Goal: Information Seeking & Learning: Find specific page/section

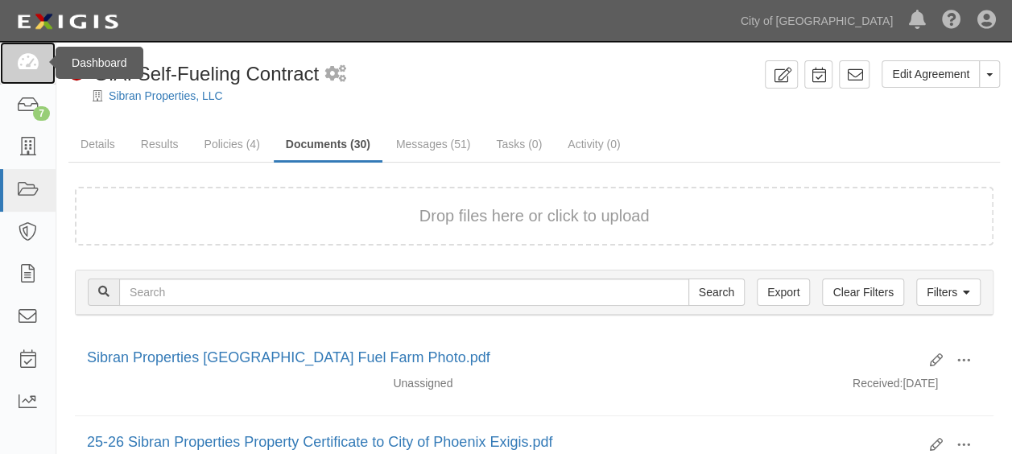
click at [32, 72] on icon at bounding box center [27, 63] width 23 height 19
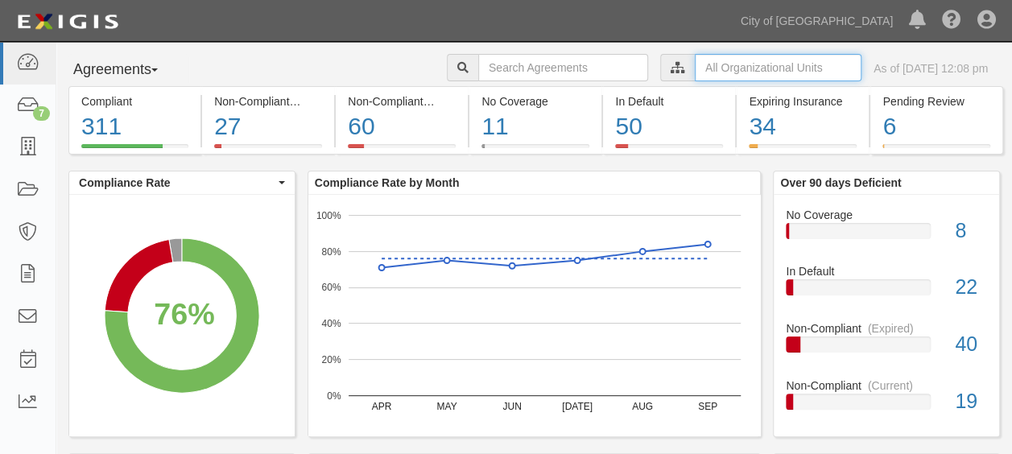
click at [718, 73] on input "text" at bounding box center [778, 67] width 167 height 27
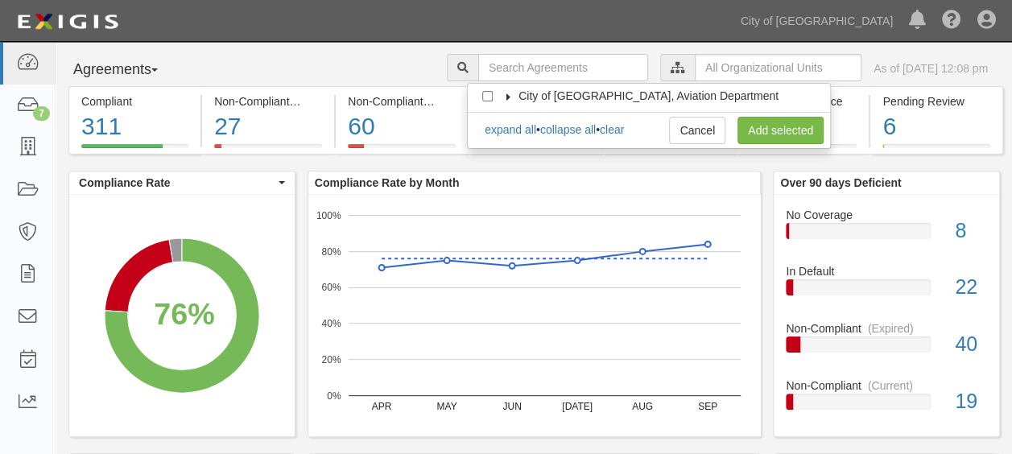
click at [510, 93] on icon at bounding box center [508, 96] width 11 height 7
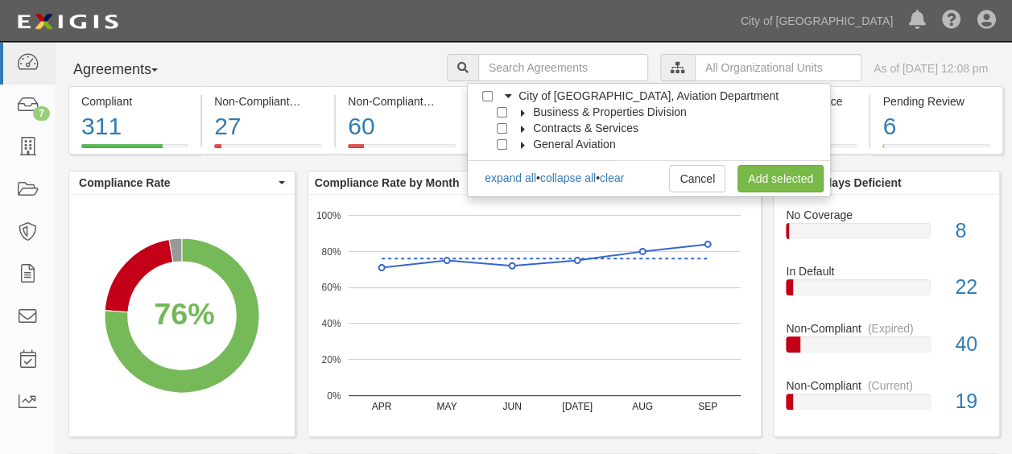
click at [518, 113] on icon at bounding box center [523, 112] width 11 height 7
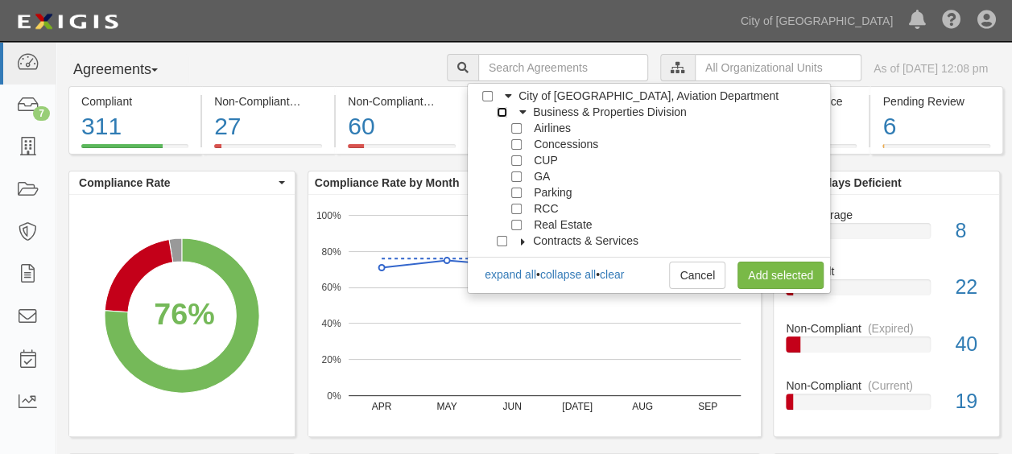
click at [503, 114] on input "Business & Properties Division" at bounding box center [502, 112] width 10 height 10
checkbox input "true"
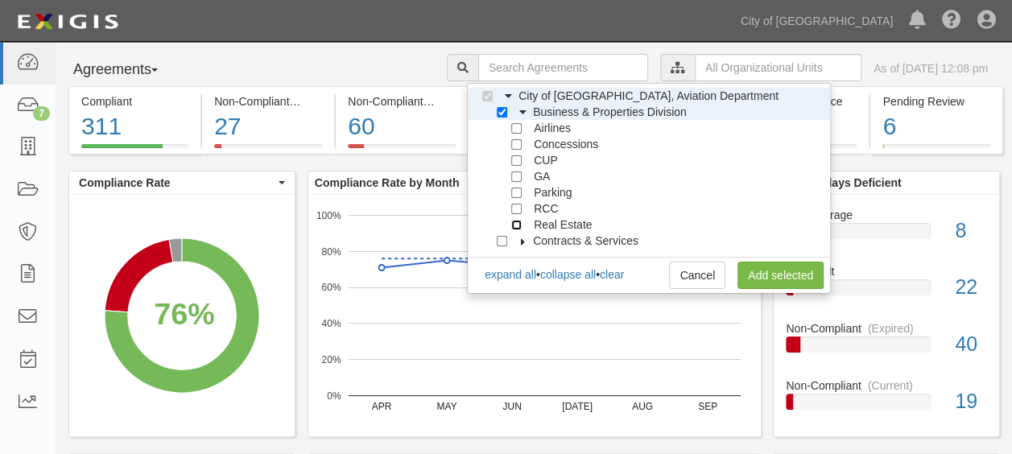
click at [519, 225] on input "Real Estate" at bounding box center [516, 225] width 10 height 10
checkbox input "true"
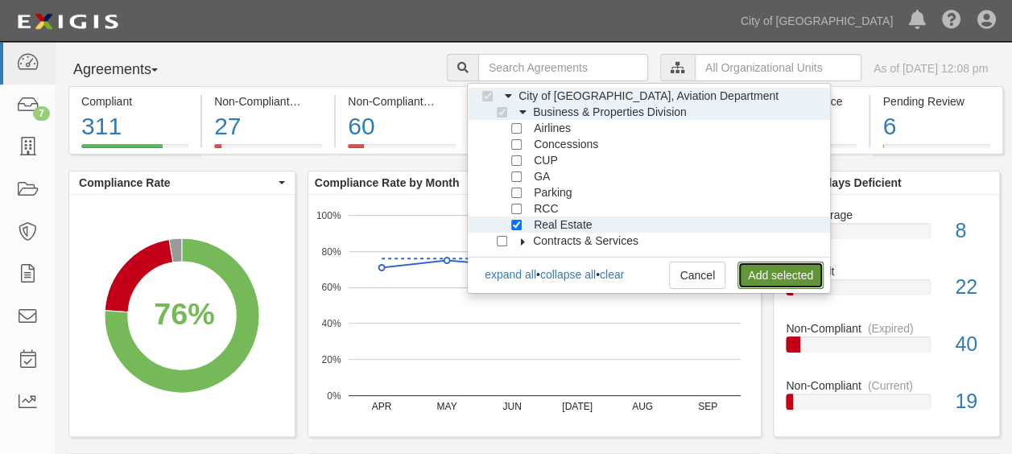
click at [819, 279] on link "Add selected" at bounding box center [780, 275] width 86 height 27
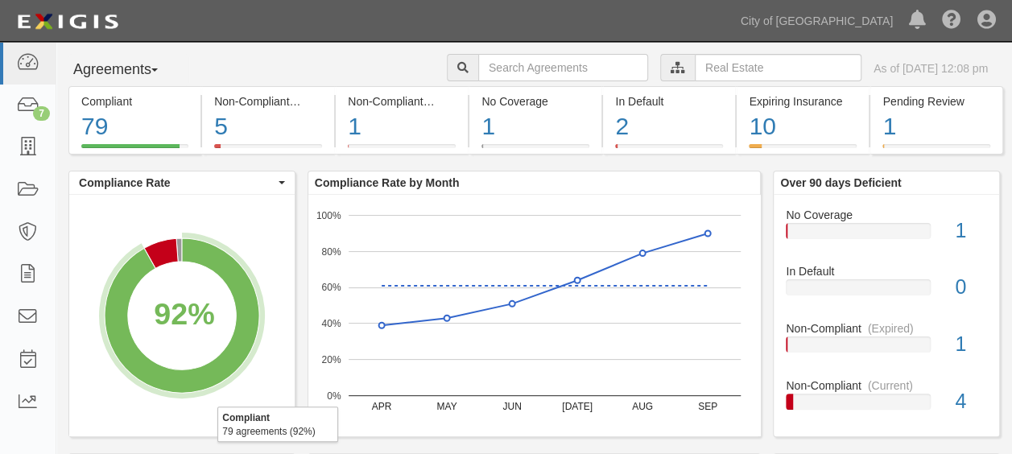
click at [238, 281] on icon "A chart." at bounding box center [182, 315] width 155 height 155
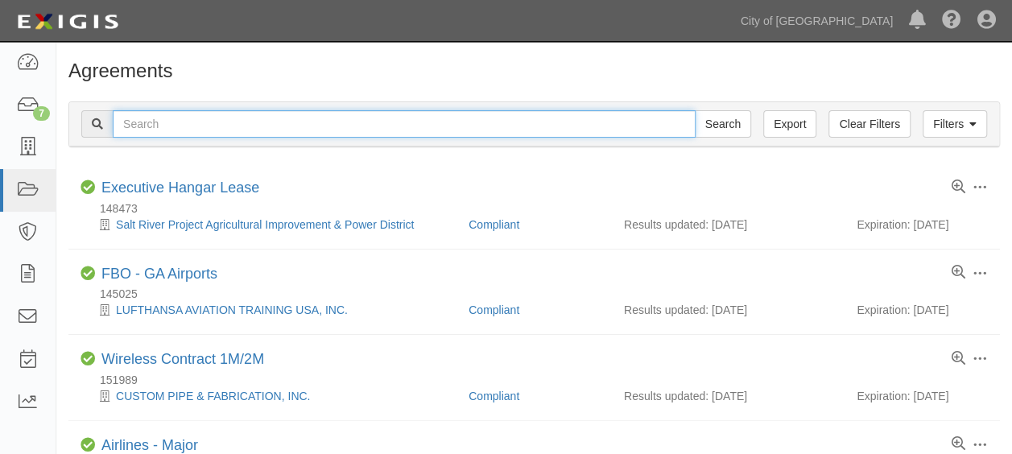
click at [198, 137] on input "text" at bounding box center [404, 123] width 583 height 27
type input "48819"
click at [695, 110] on input "Search" at bounding box center [723, 123] width 56 height 27
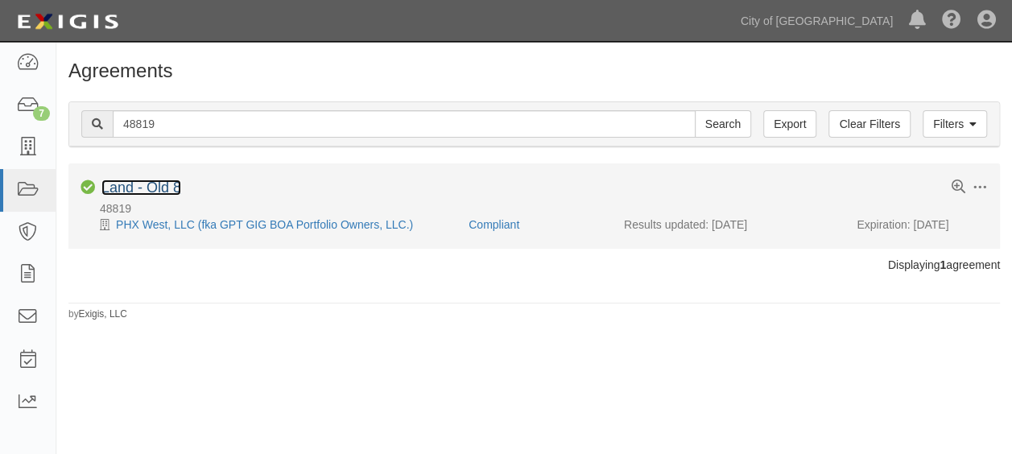
click at [134, 190] on link "Land - Old 8" at bounding box center [141, 188] width 80 height 16
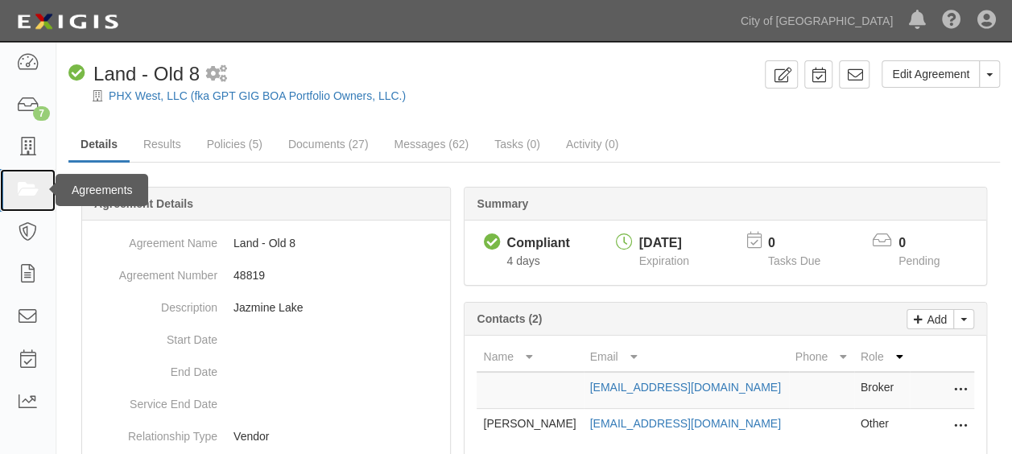
click at [19, 192] on icon at bounding box center [27, 190] width 23 height 19
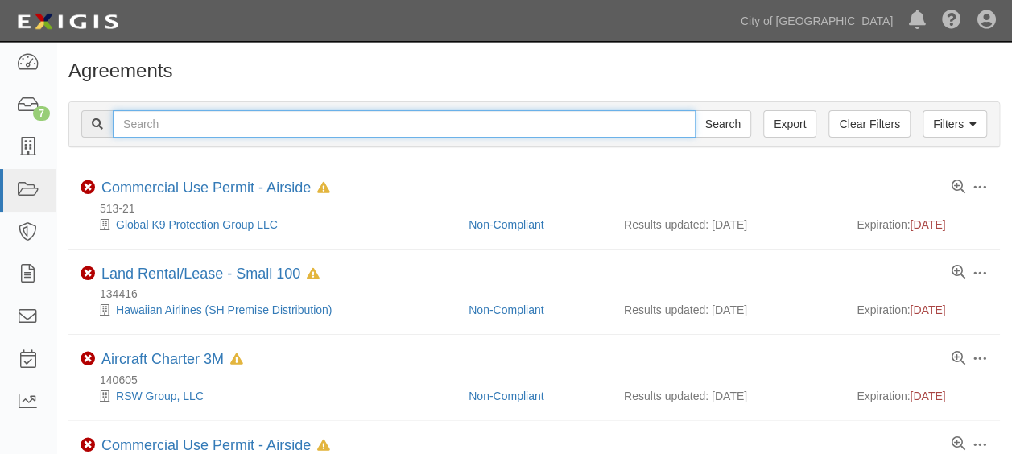
click at [240, 127] on input "text" at bounding box center [404, 123] width 583 height 27
type input "73597-1"
click at [695, 110] on input "Search" at bounding box center [723, 123] width 56 height 27
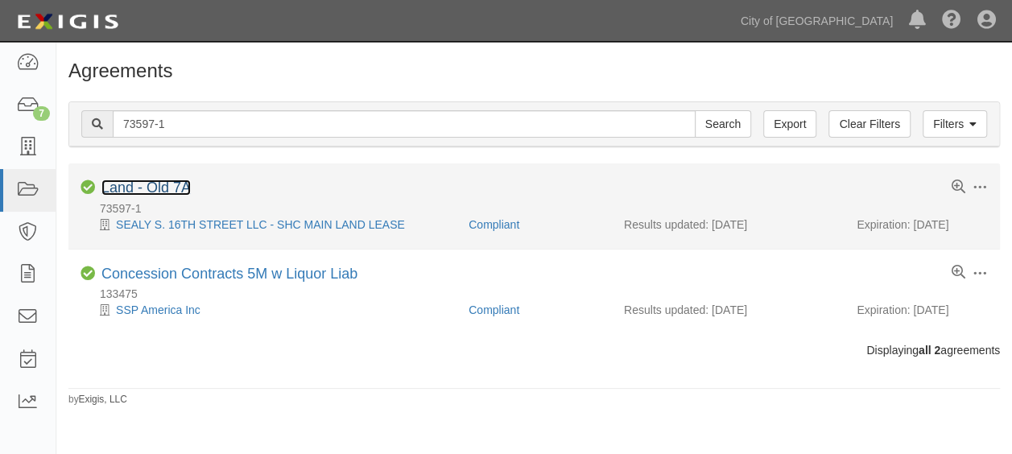
click at [152, 185] on link "Land - Old 7A" at bounding box center [145, 188] width 89 height 16
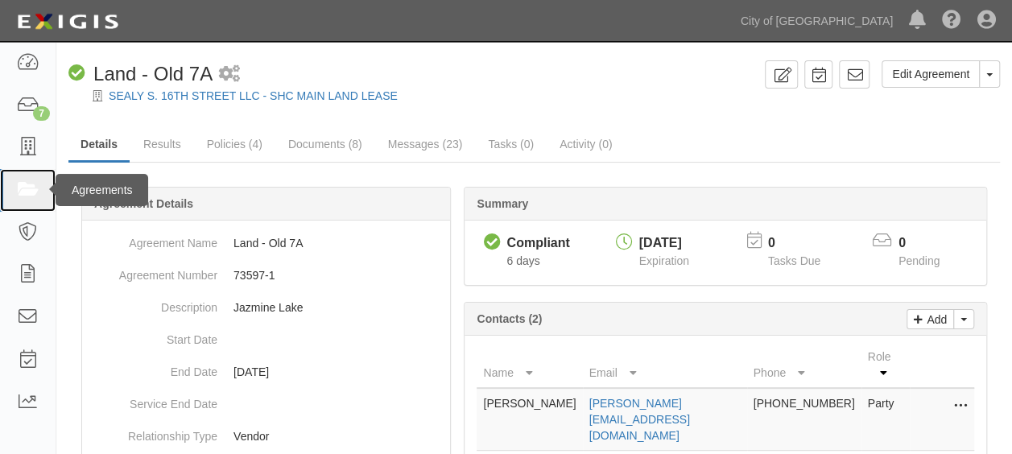
click at [27, 188] on icon at bounding box center [27, 190] width 23 height 19
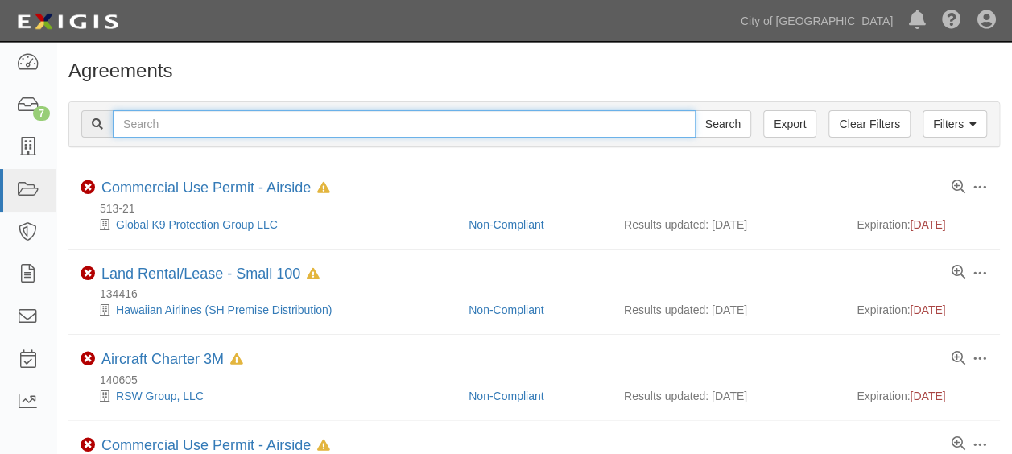
click at [182, 123] on input "text" at bounding box center [404, 123] width 583 height 27
type input "154016"
click at [695, 110] on input "Search" at bounding box center [723, 123] width 56 height 27
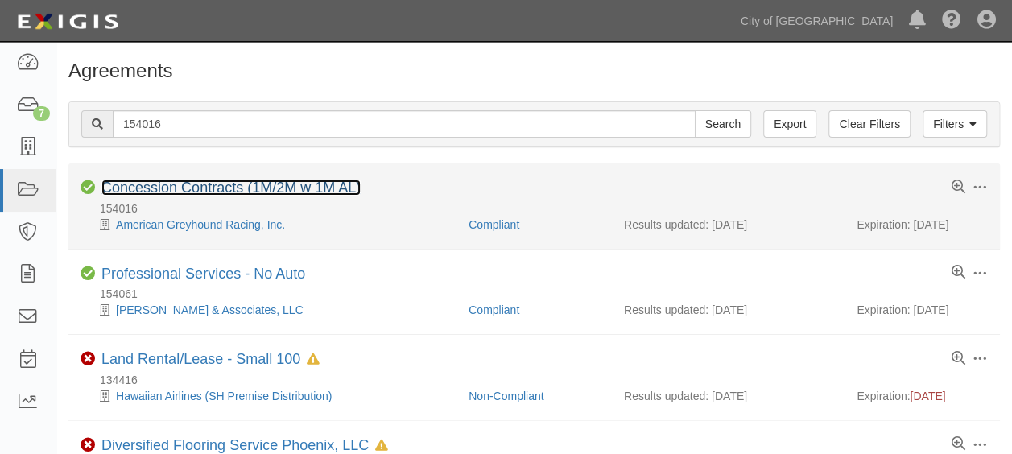
click at [131, 192] on link "Concession Contracts (1M/2M w 1M AL)" at bounding box center [230, 188] width 259 height 16
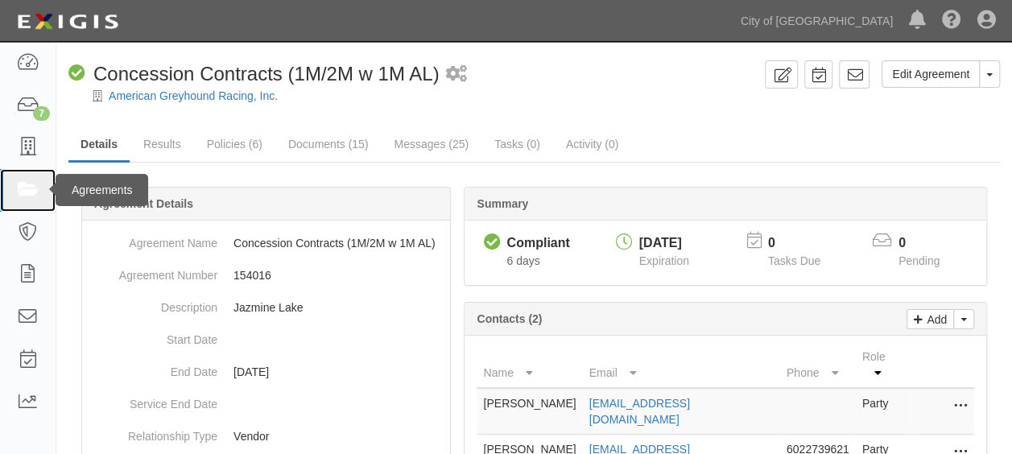
click at [37, 191] on icon at bounding box center [27, 190] width 23 height 19
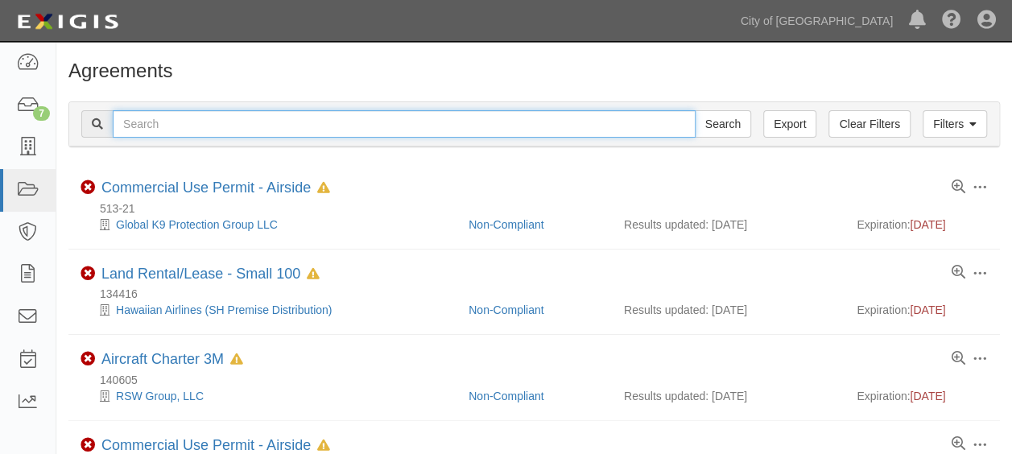
click at [158, 123] on input "text" at bounding box center [404, 123] width 583 height 27
type input "147168"
click at [695, 110] on input "Search" at bounding box center [723, 123] width 56 height 27
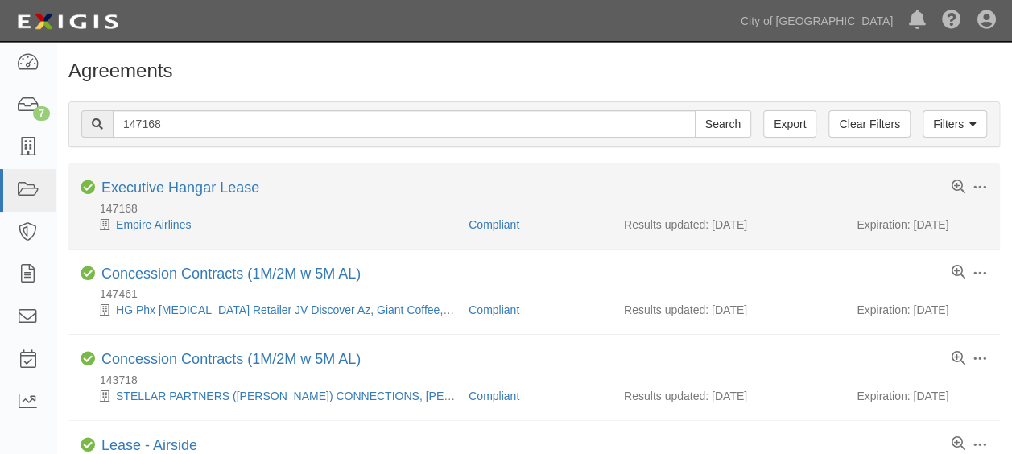
click at [145, 196] on div "Executive Hangar Lease" at bounding box center [180, 189] width 158 height 18
click at [152, 189] on link "Executive Hangar Lease" at bounding box center [180, 188] width 158 height 16
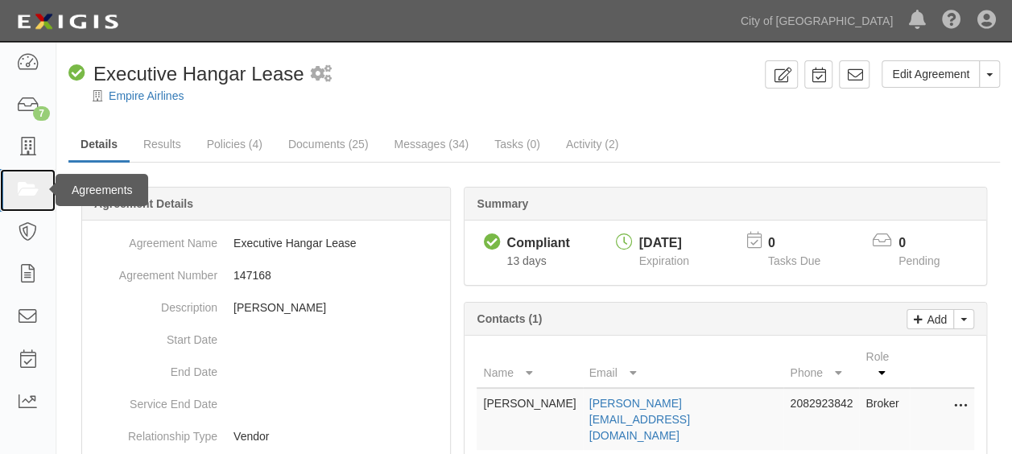
click at [23, 182] on icon at bounding box center [27, 190] width 23 height 19
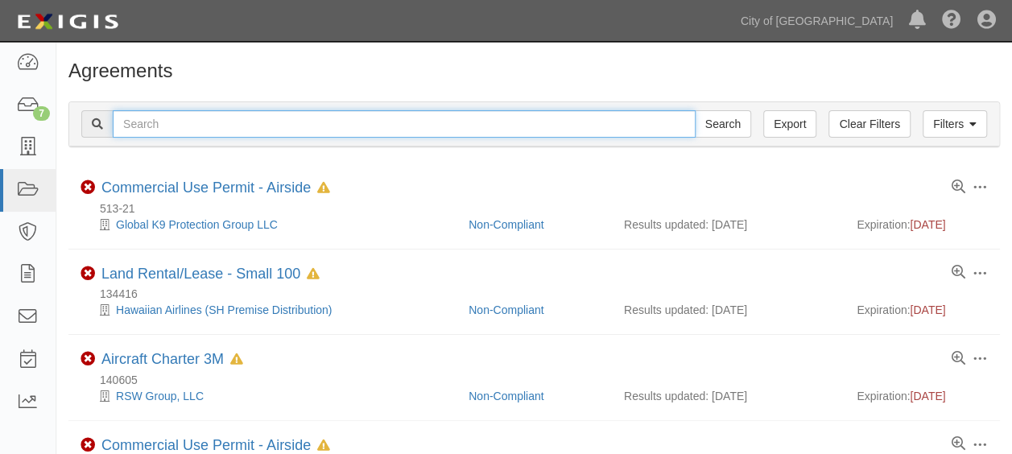
click at [243, 126] on input "text" at bounding box center [404, 123] width 583 height 27
type input "148168"
click at [695, 110] on input "Search" at bounding box center [723, 123] width 56 height 27
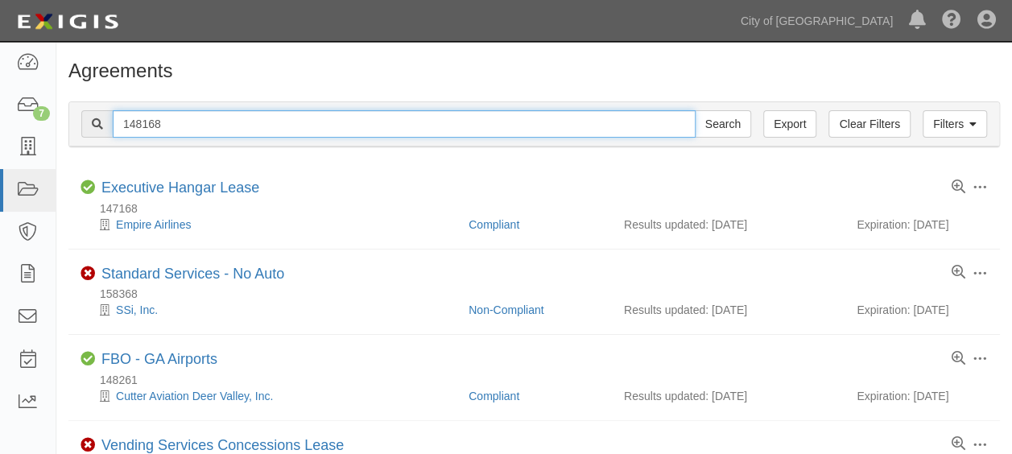
click at [172, 125] on input "148168" at bounding box center [404, 123] width 583 height 27
type input "148261"
click at [695, 110] on input "Search" at bounding box center [723, 123] width 56 height 27
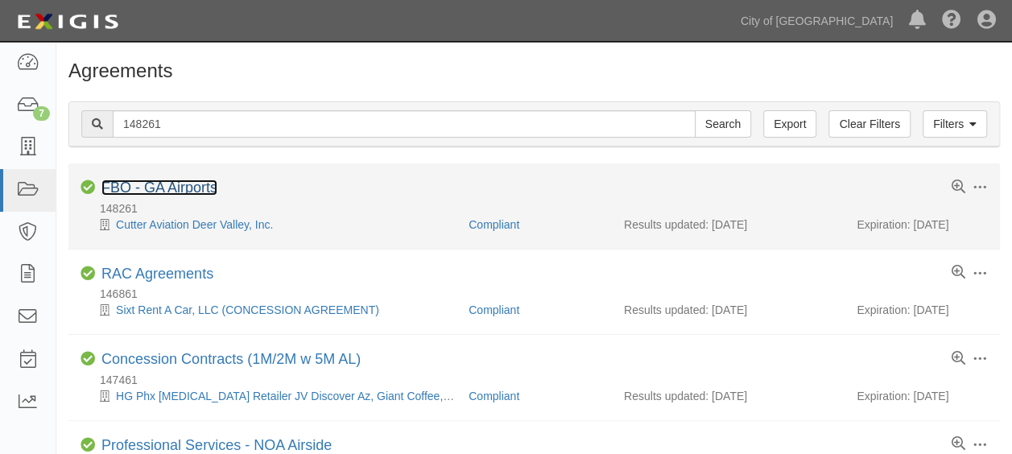
click at [135, 188] on link "FBO - GA Airports" at bounding box center [159, 188] width 116 height 16
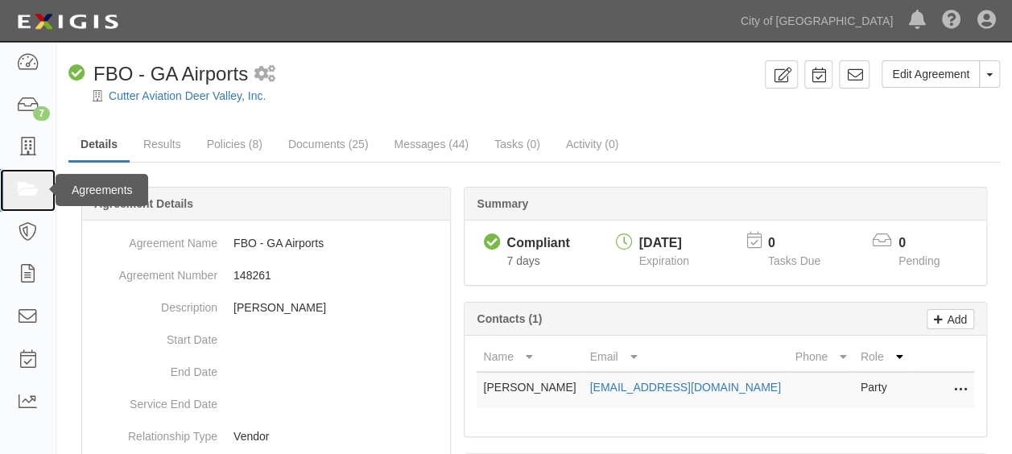
click at [23, 185] on icon at bounding box center [27, 190] width 23 height 19
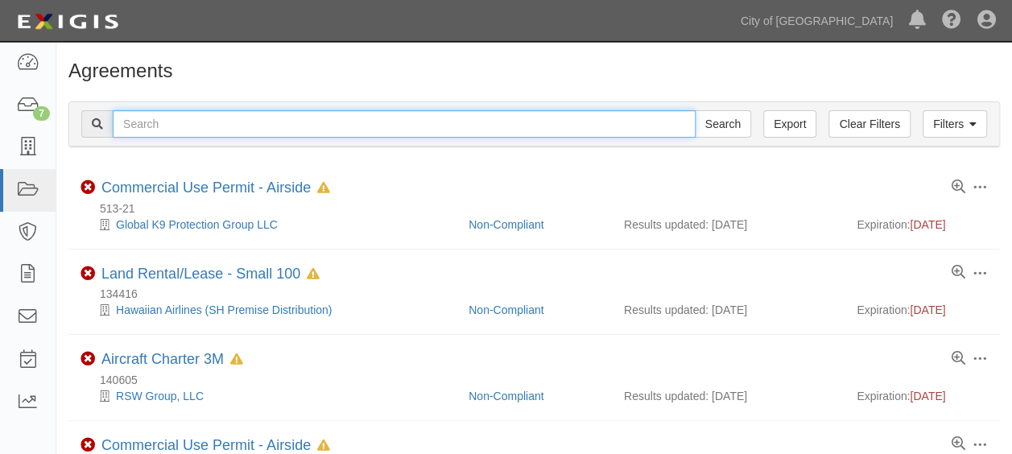
click at [217, 118] on input "text" at bounding box center [404, 123] width 583 height 27
type input "145949"
click at [695, 110] on input "Search" at bounding box center [723, 123] width 56 height 27
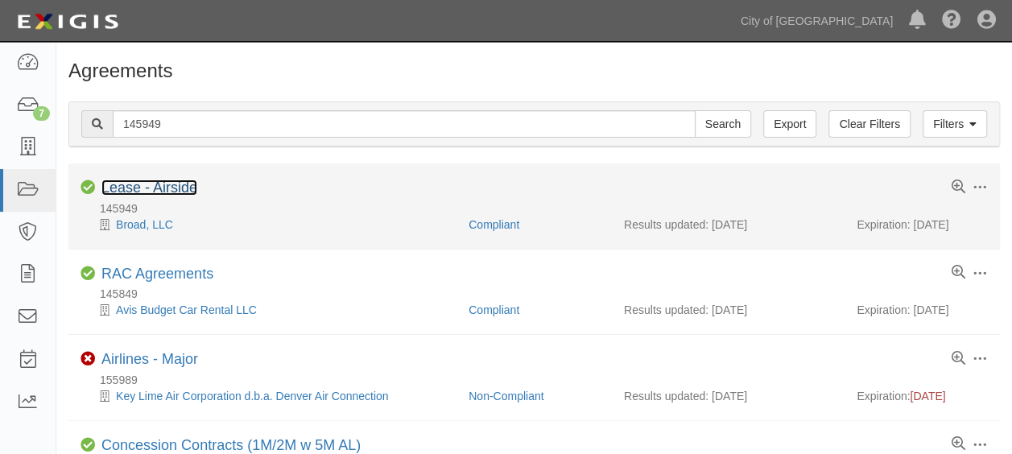
click at [167, 187] on link "Lease - Airside" at bounding box center [149, 188] width 96 height 16
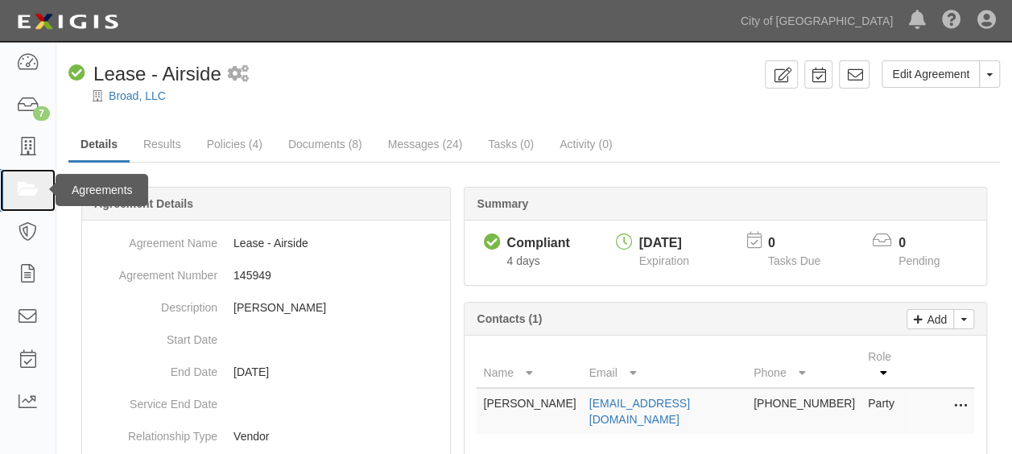
click at [19, 184] on icon at bounding box center [27, 190] width 23 height 19
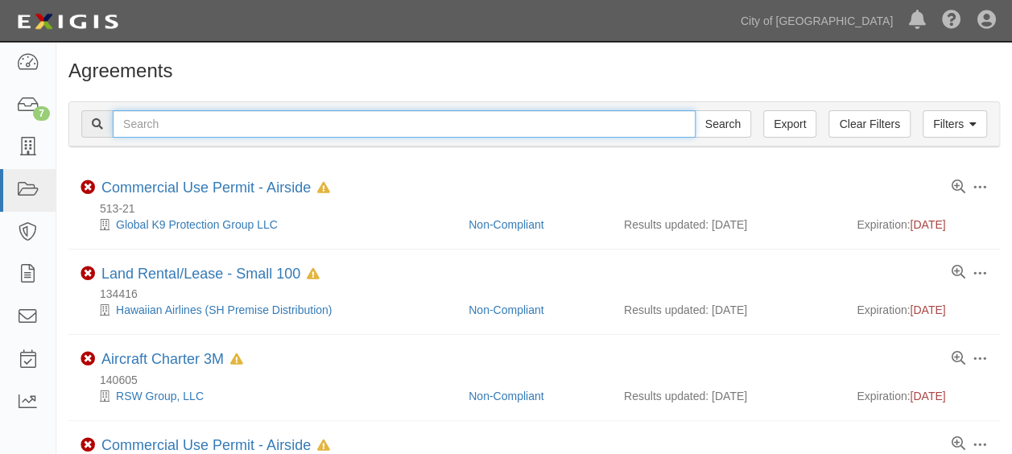
click at [147, 119] on input "text" at bounding box center [404, 123] width 583 height 27
type input "148473"
click at [695, 110] on input "Search" at bounding box center [723, 123] width 56 height 27
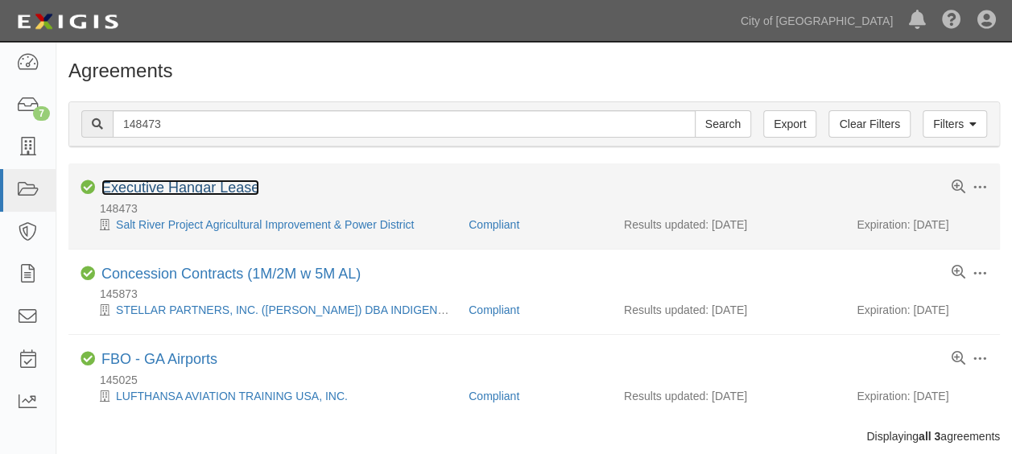
click at [161, 184] on link "Executive Hangar Lease" at bounding box center [180, 188] width 158 height 16
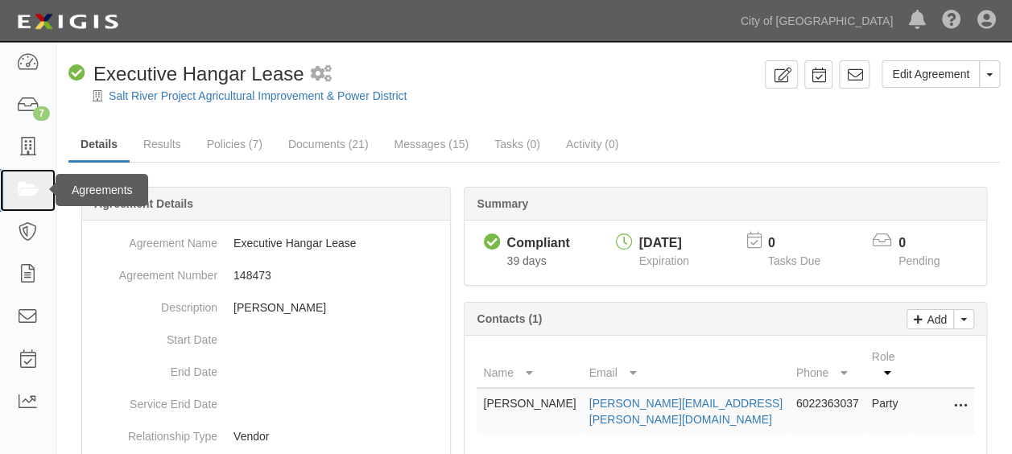
click at [31, 191] on icon at bounding box center [27, 190] width 23 height 19
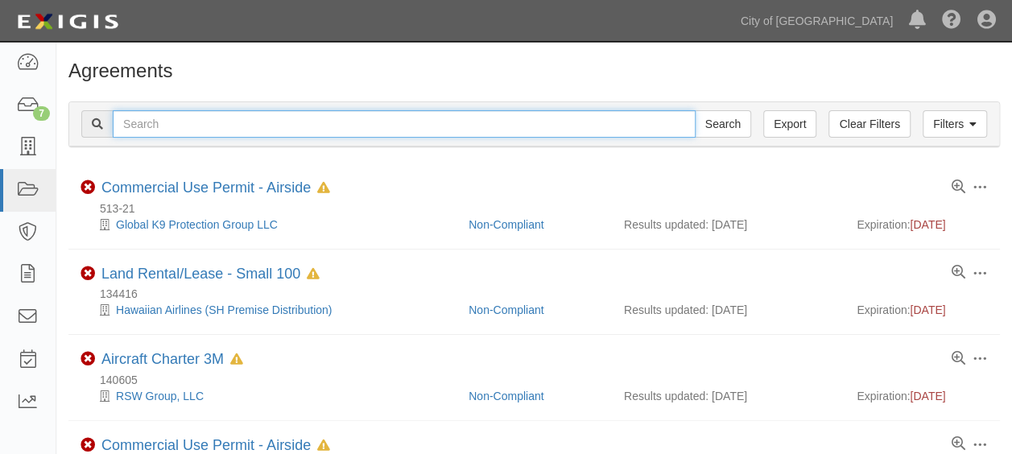
click at [169, 126] on input "text" at bounding box center [404, 123] width 583 height 27
type input "146233"
click at [695, 110] on input "Search" at bounding box center [723, 123] width 56 height 27
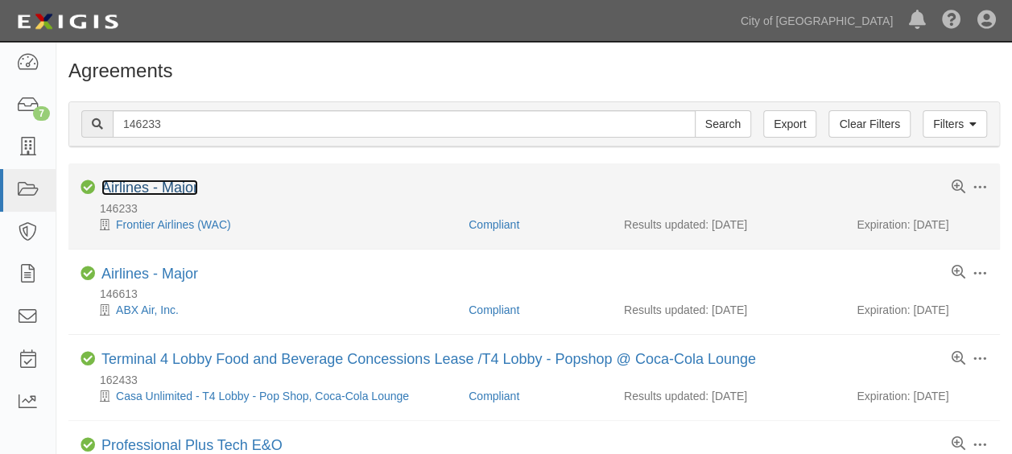
click at [148, 192] on link "Airlines - Major" at bounding box center [149, 188] width 97 height 16
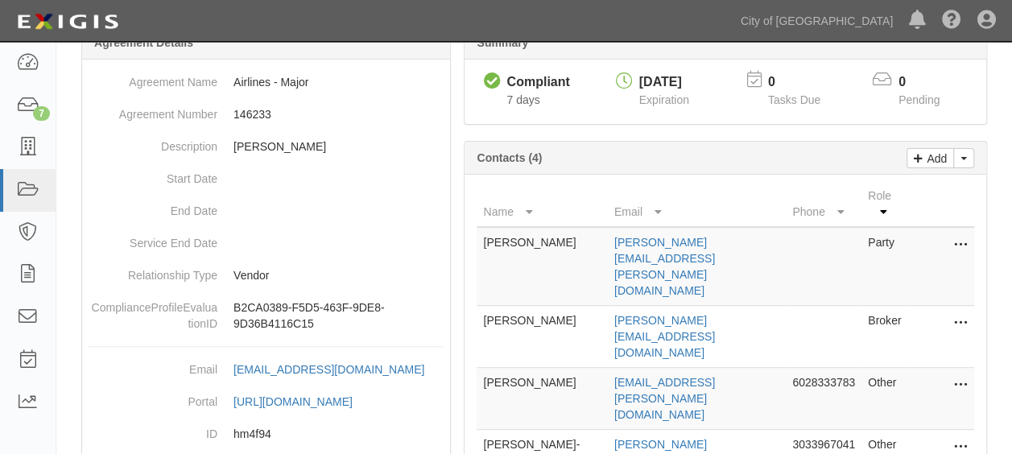
scroll to position [242, 0]
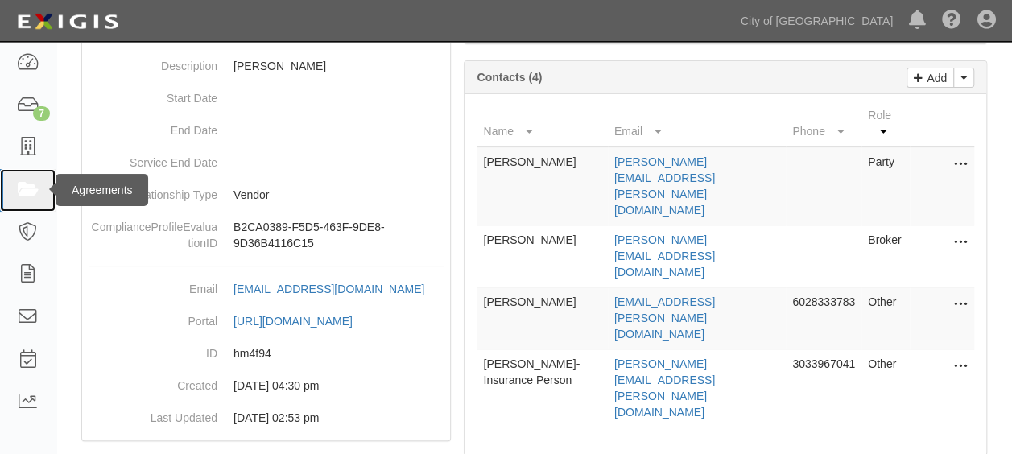
click at [31, 190] on icon at bounding box center [27, 190] width 23 height 19
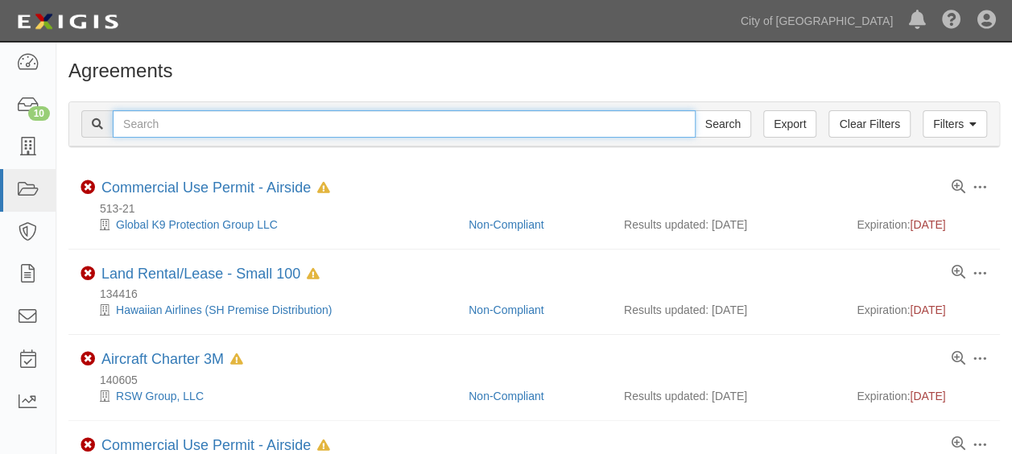
click at [159, 129] on input "text" at bounding box center [404, 123] width 583 height 27
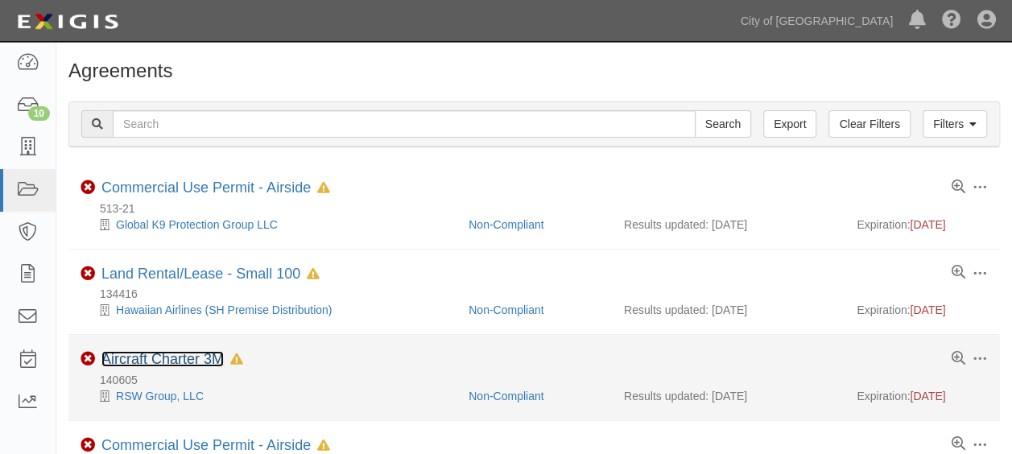
click at [191, 356] on link "Aircraft Charter 3M" at bounding box center [162, 359] width 122 height 16
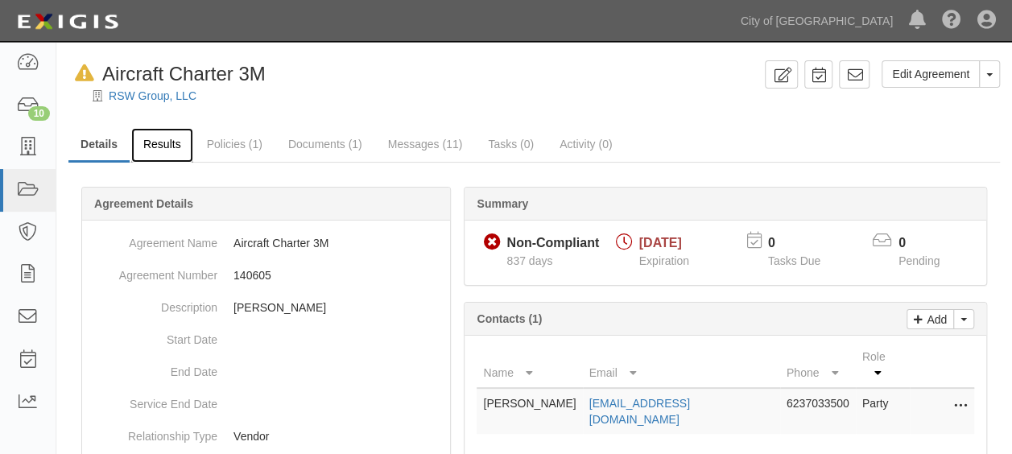
click at [162, 140] on link "Results" at bounding box center [162, 145] width 62 height 35
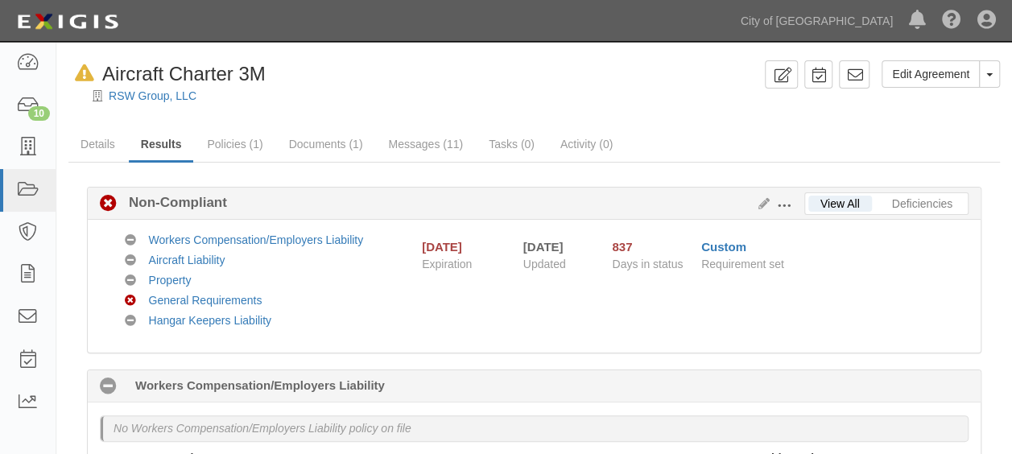
scroll to position [81, 0]
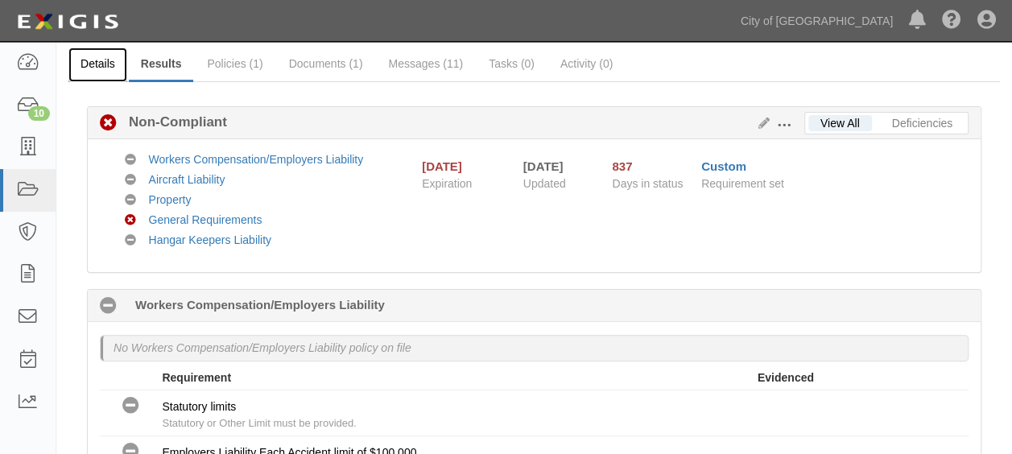
click at [98, 60] on link "Details" at bounding box center [97, 65] width 59 height 35
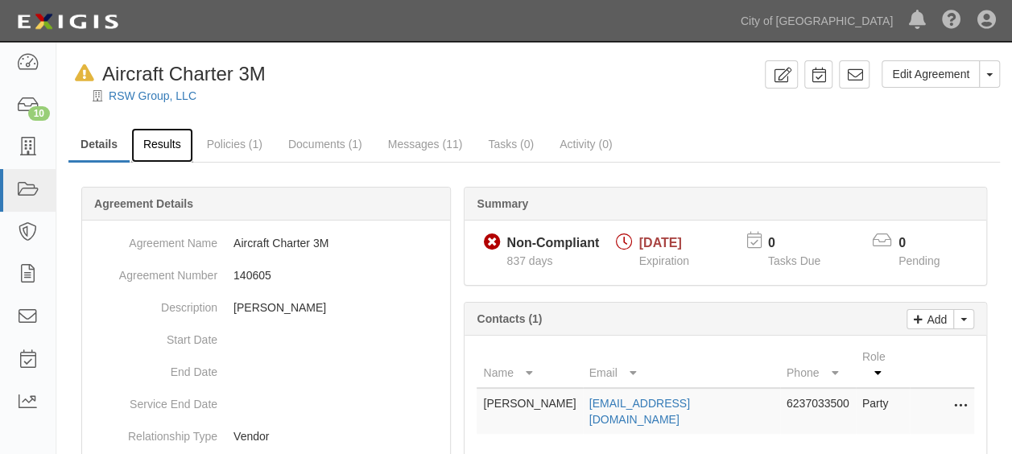
click at [179, 141] on link "Results" at bounding box center [162, 145] width 62 height 35
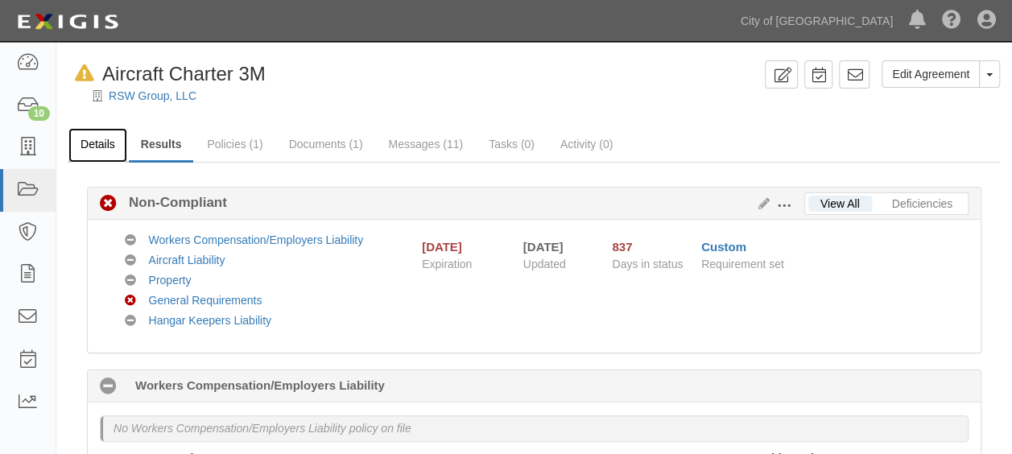
click at [95, 137] on link "Details" at bounding box center [97, 145] width 59 height 35
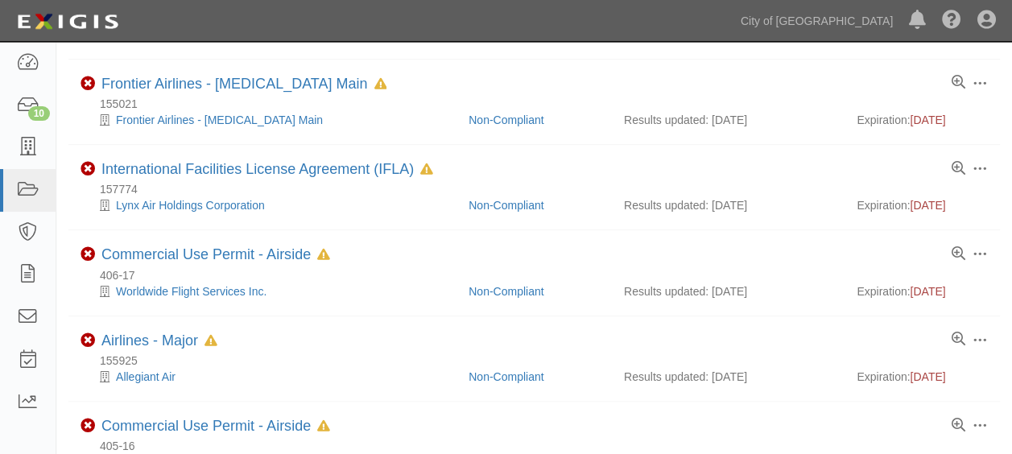
scroll to position [805, 0]
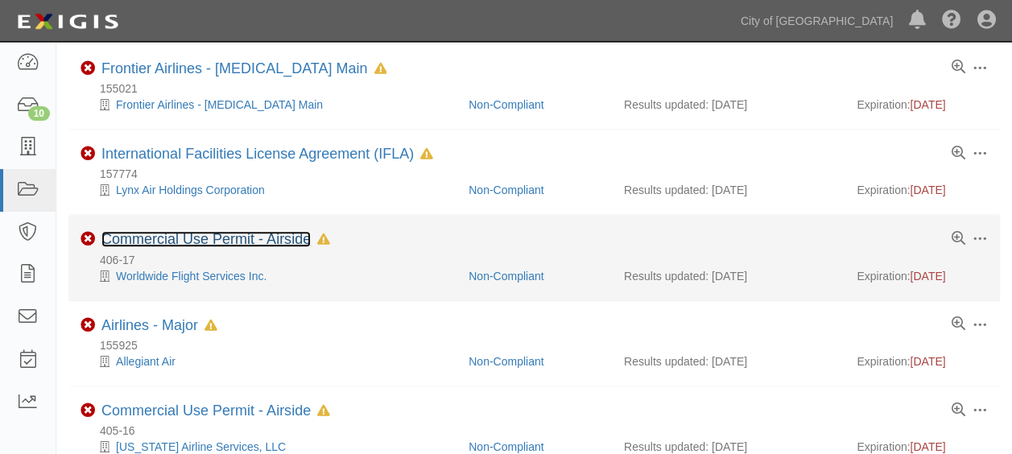
click at [178, 231] on link "Commercial Use Permit - Airside" at bounding box center [205, 239] width 209 height 16
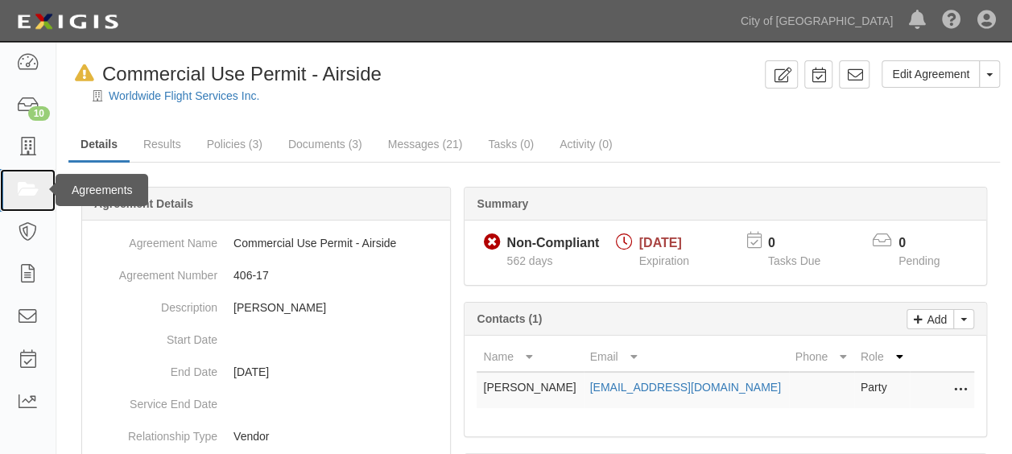
click at [18, 187] on icon at bounding box center [27, 190] width 23 height 19
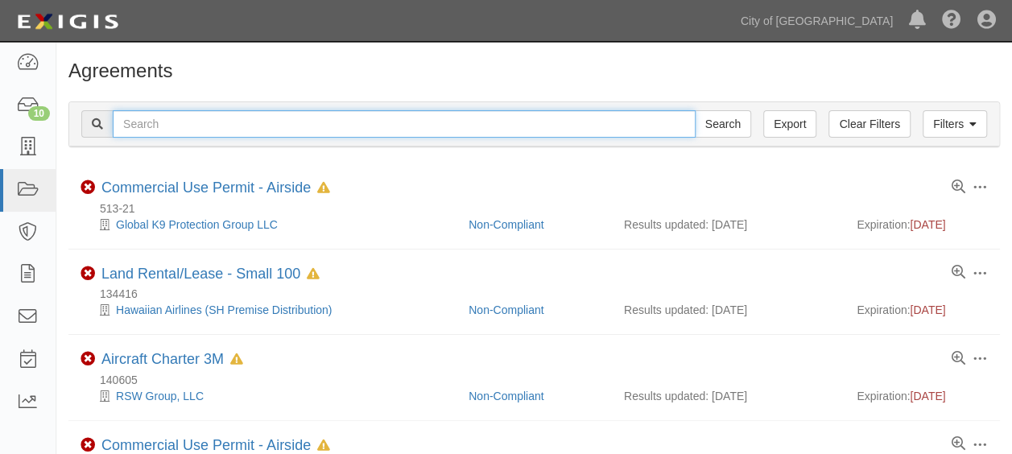
click at [161, 117] on input "text" at bounding box center [404, 123] width 583 height 27
type input "148473"
click at [695, 110] on input "Search" at bounding box center [723, 123] width 56 height 27
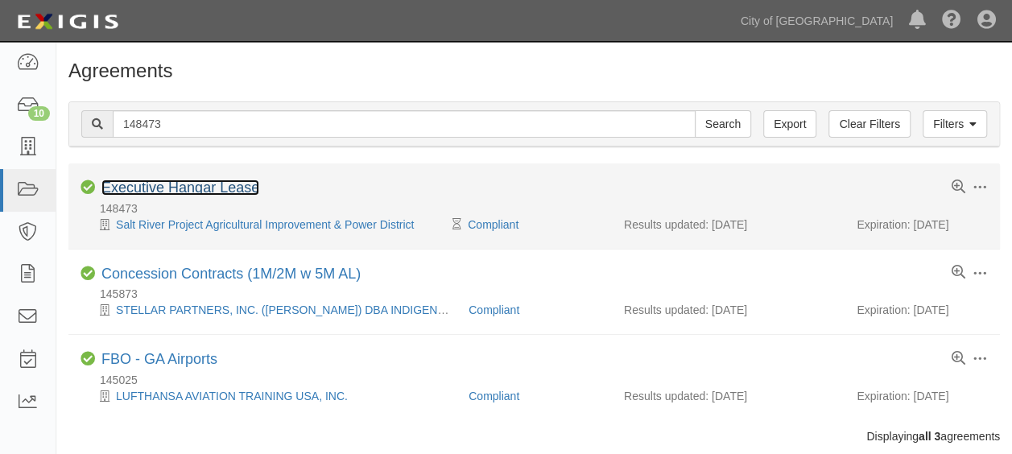
click at [152, 184] on link "Executive Hangar Lease" at bounding box center [180, 188] width 158 height 16
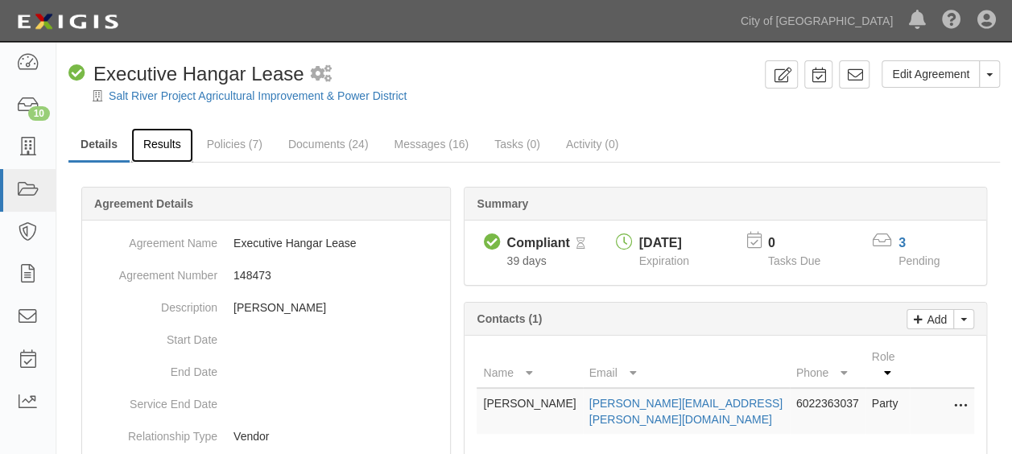
click at [169, 148] on link "Results" at bounding box center [162, 145] width 62 height 35
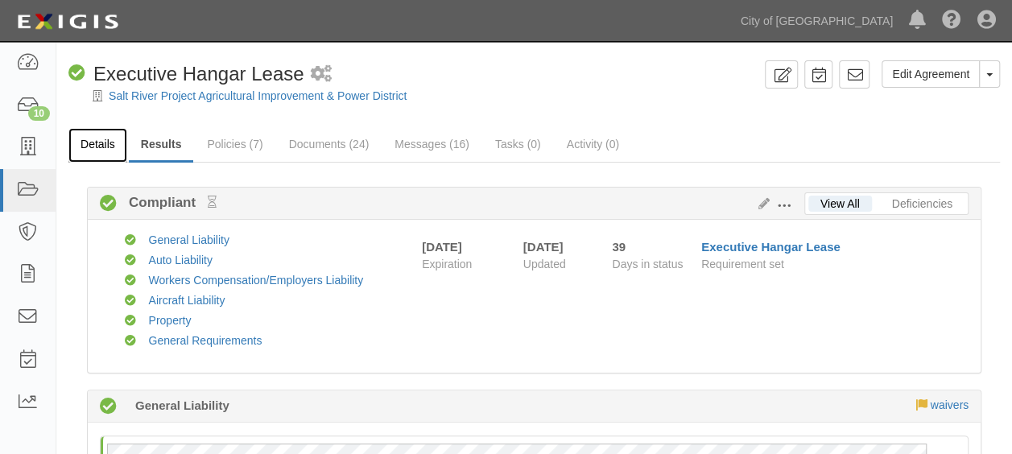
click at [86, 148] on link "Details" at bounding box center [97, 145] width 59 height 35
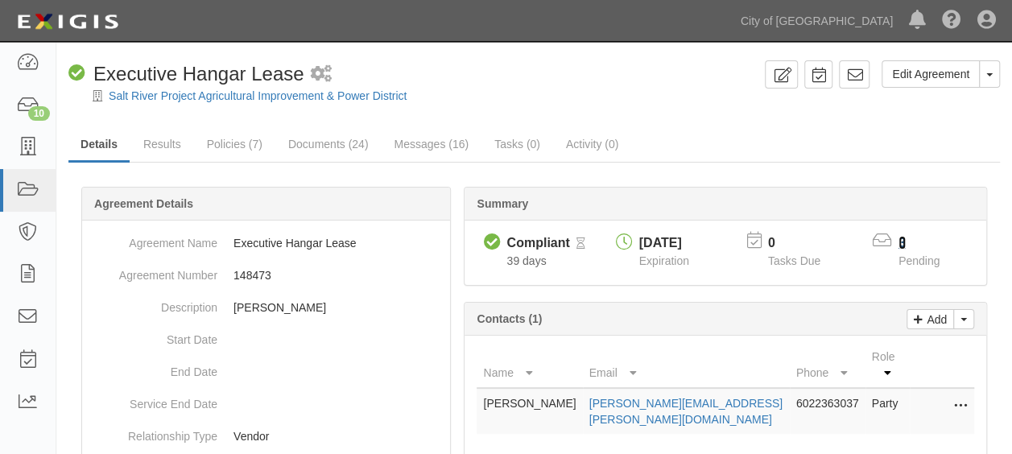
click at [900, 245] on link "3" at bounding box center [902, 243] width 7 height 14
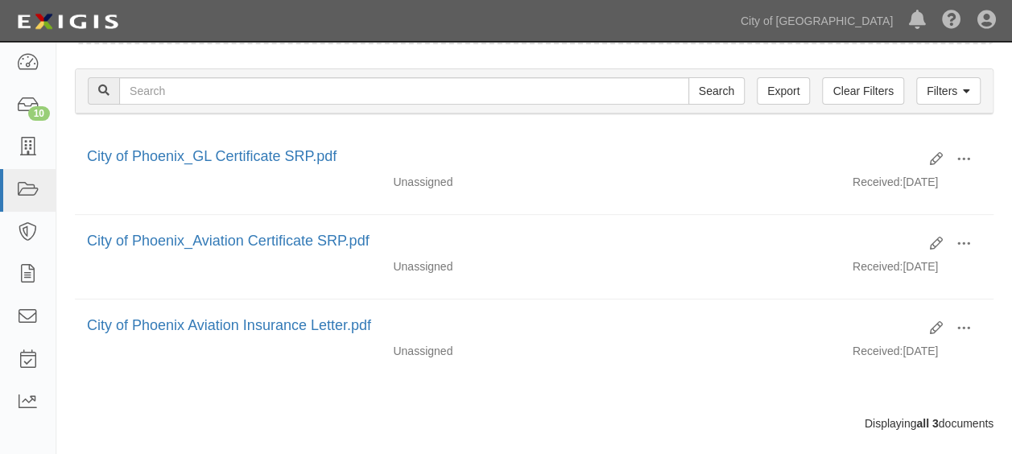
scroll to position [223, 0]
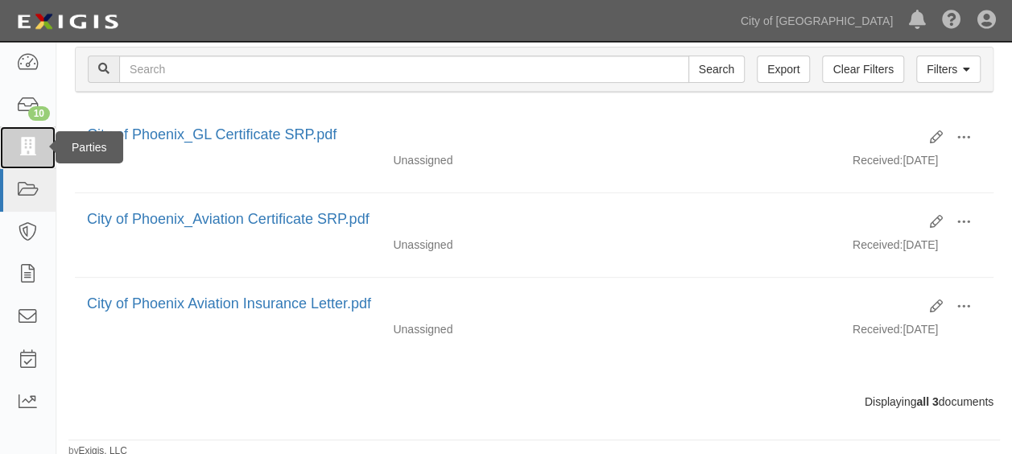
click at [19, 159] on link at bounding box center [28, 147] width 56 height 43
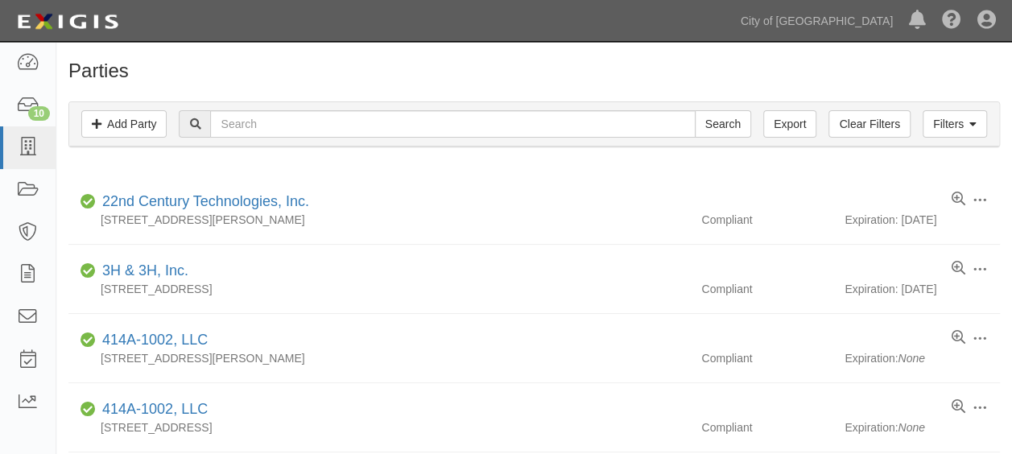
click at [253, 139] on div "Filters Add Party Clear Filters Export Search Filters" at bounding box center [534, 124] width 930 height 44
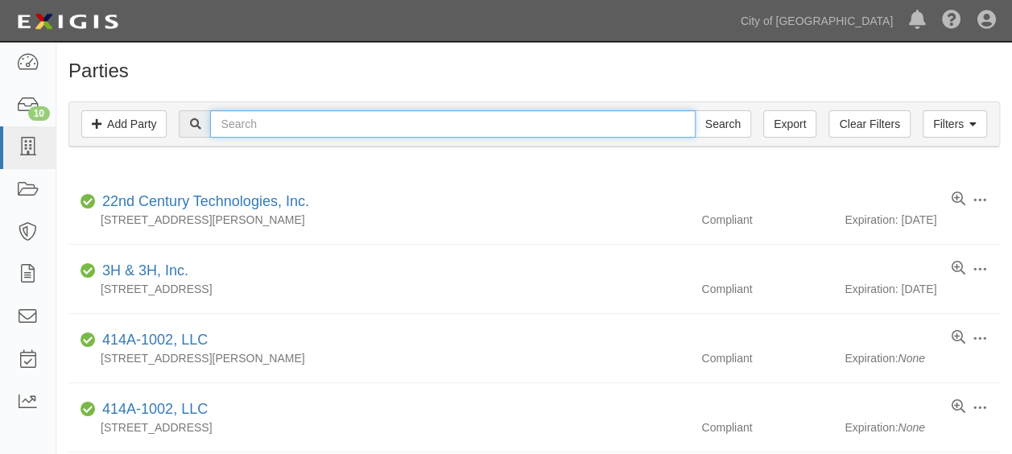
click at [259, 132] on input "text" at bounding box center [452, 123] width 485 height 27
type input "KIND HOSPITALITY"
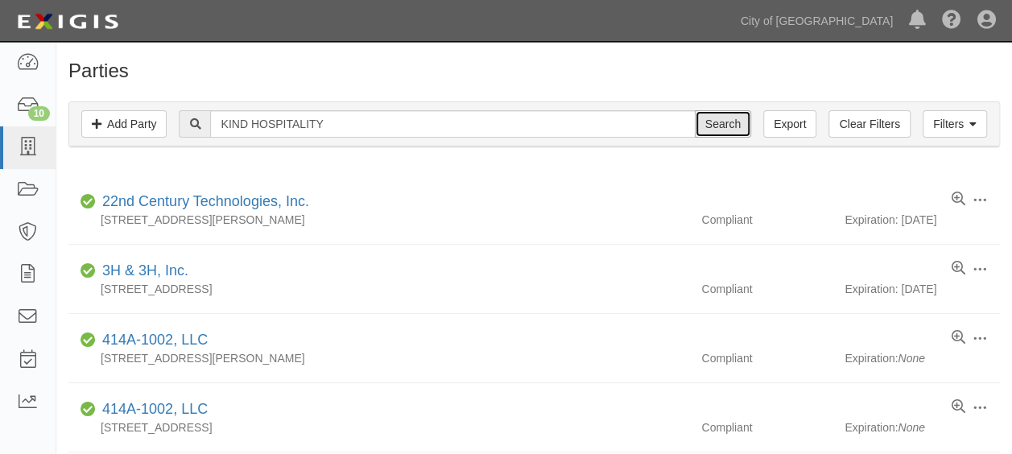
click at [715, 119] on input "Search" at bounding box center [723, 123] width 56 height 27
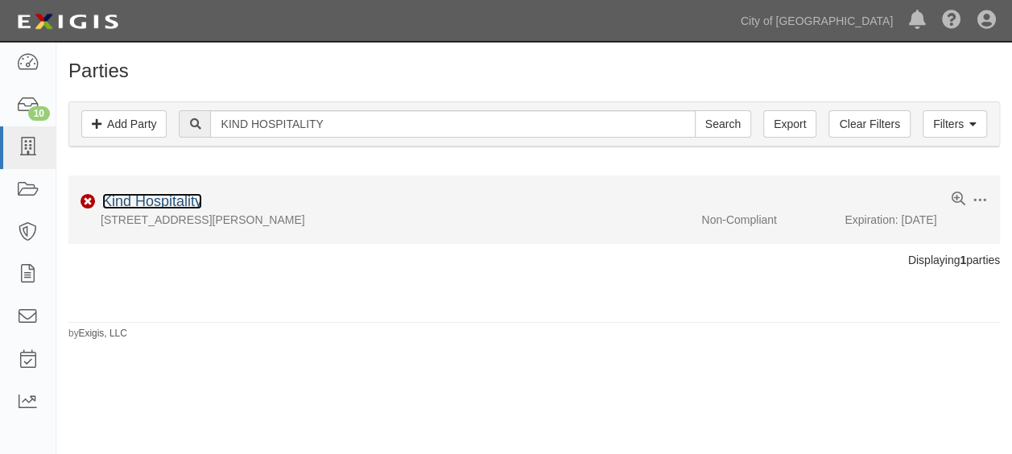
click at [140, 205] on link "Kind Hospitality" at bounding box center [152, 201] width 100 height 16
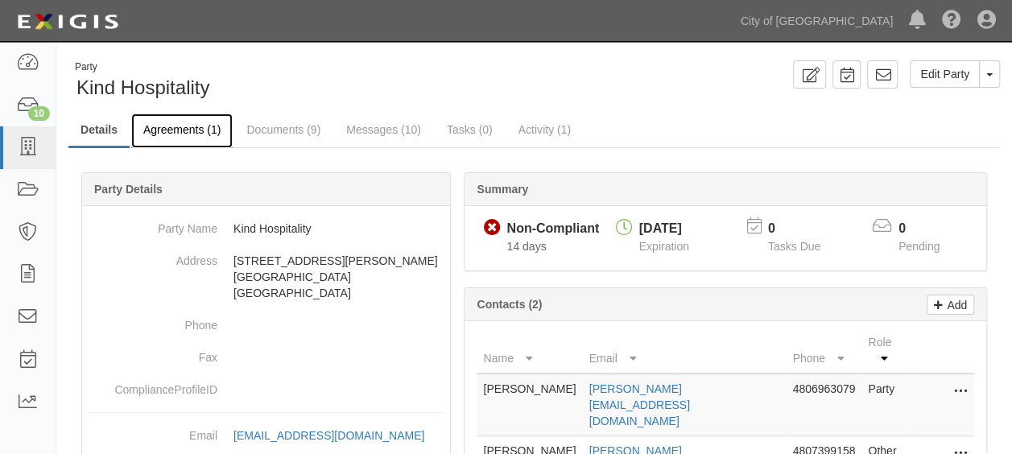
click at [188, 132] on link "Agreements (1)" at bounding box center [181, 131] width 101 height 35
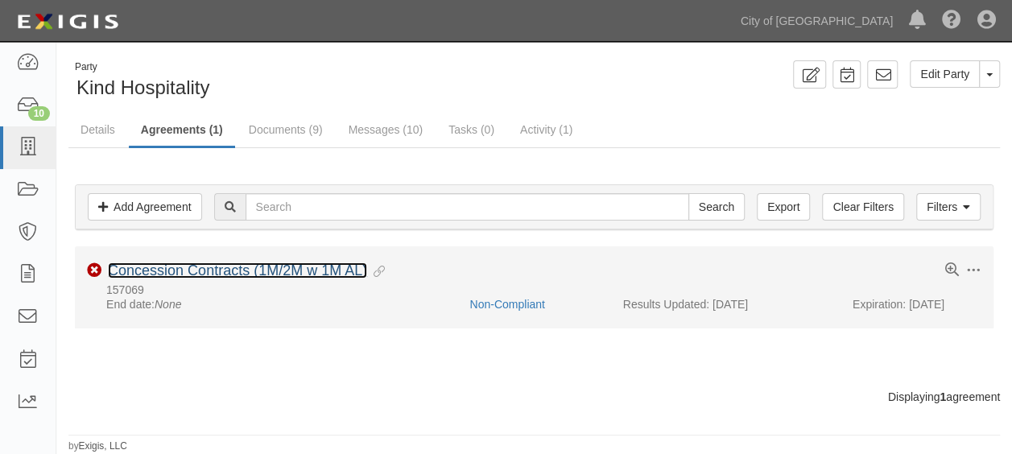
click at [198, 267] on link "Concession Contracts (1M/2M w 1M AL)" at bounding box center [237, 270] width 259 height 16
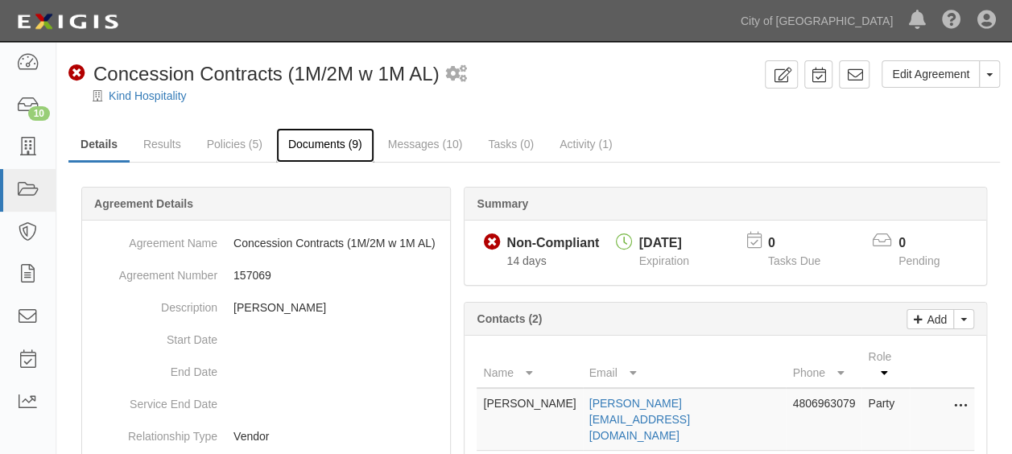
click at [312, 151] on link "Documents (9)" at bounding box center [325, 145] width 98 height 35
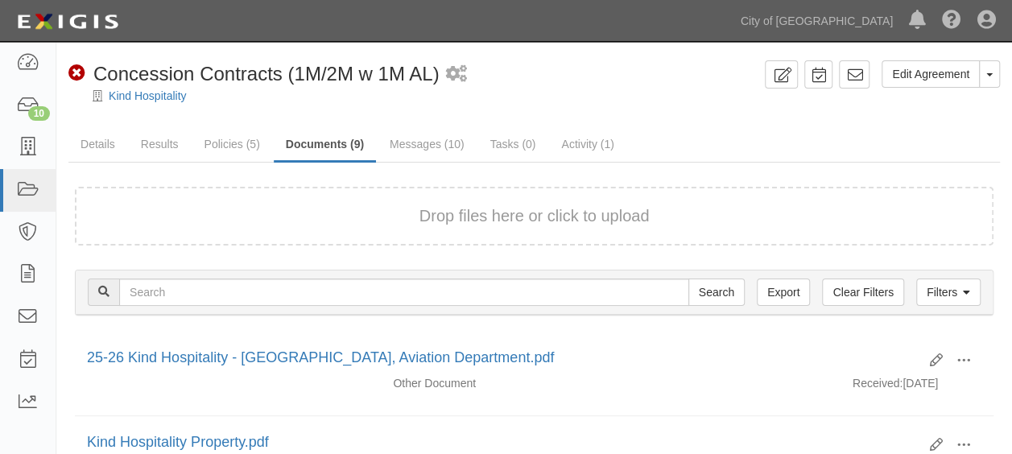
click at [438, 225] on button "Drop files here or click to upload" at bounding box center [534, 216] width 230 height 23
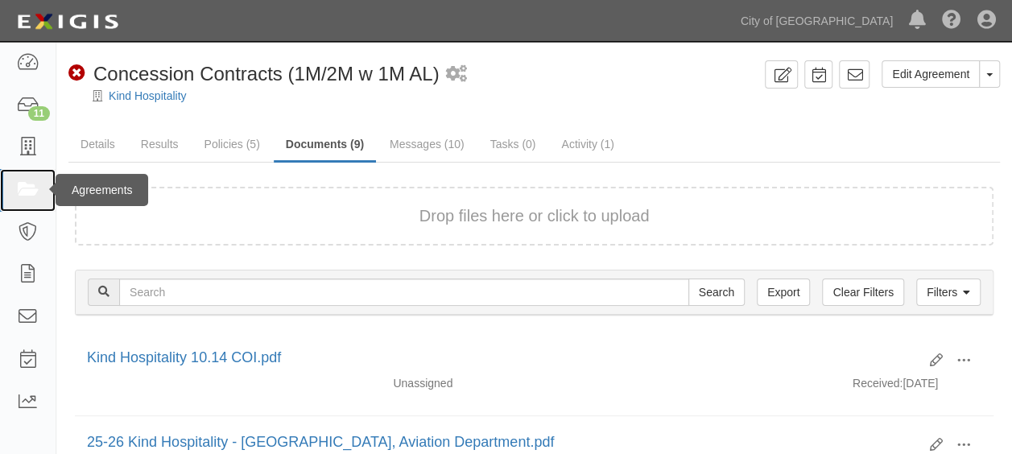
click at [19, 181] on icon at bounding box center [27, 190] width 23 height 19
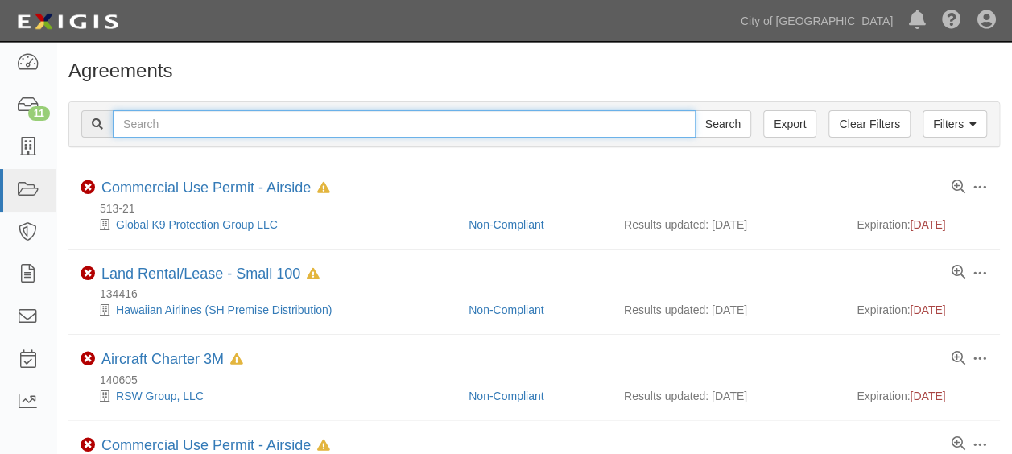
click at [147, 119] on input "text" at bounding box center [404, 123] width 583 height 27
type input "145025"
click at [695, 110] on input "Search" at bounding box center [723, 123] width 56 height 27
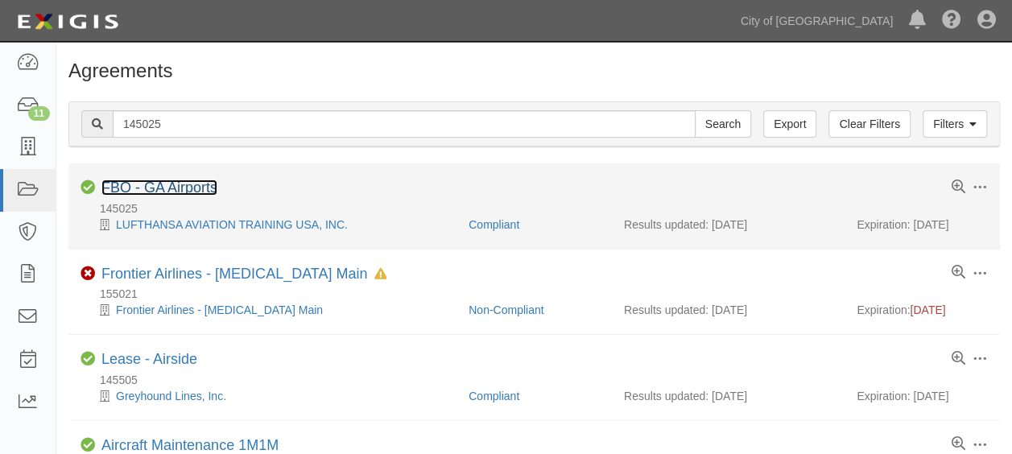
click at [162, 192] on link "FBO - GA Airports" at bounding box center [159, 188] width 116 height 16
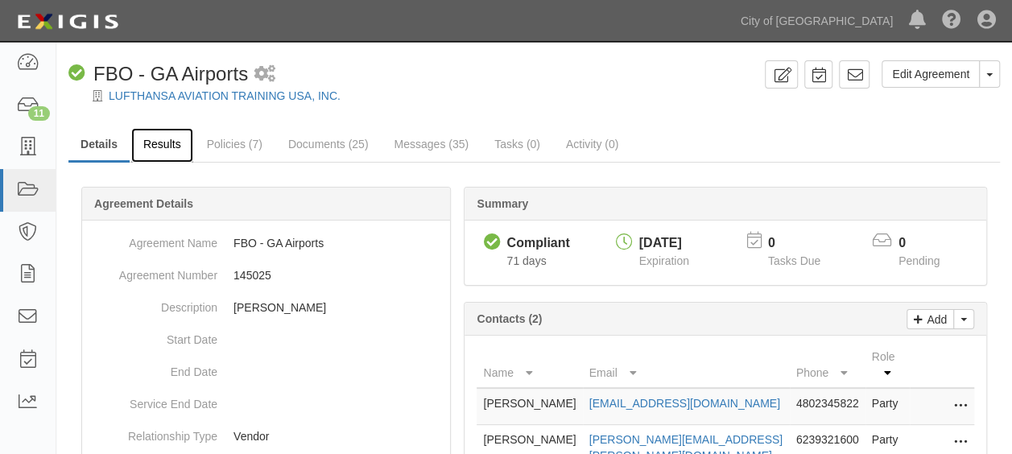
click at [151, 138] on link "Results" at bounding box center [162, 145] width 62 height 35
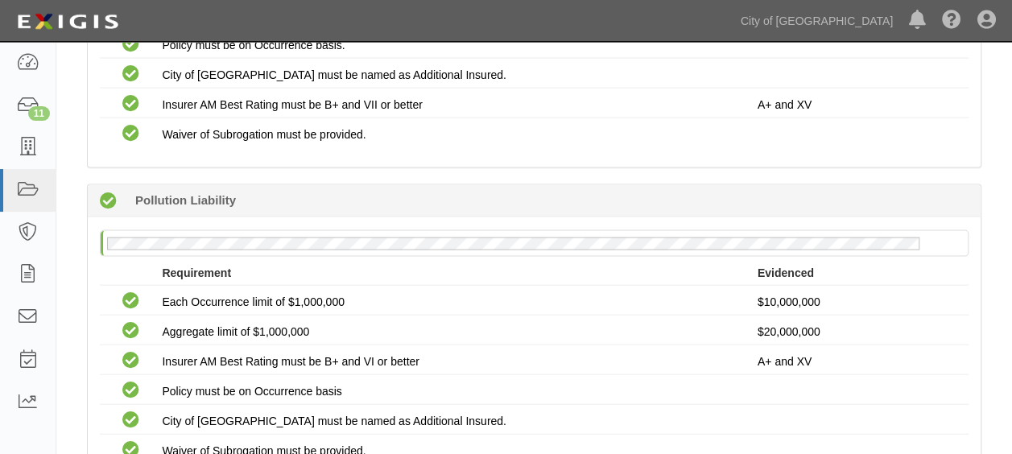
scroll to position [1551, 0]
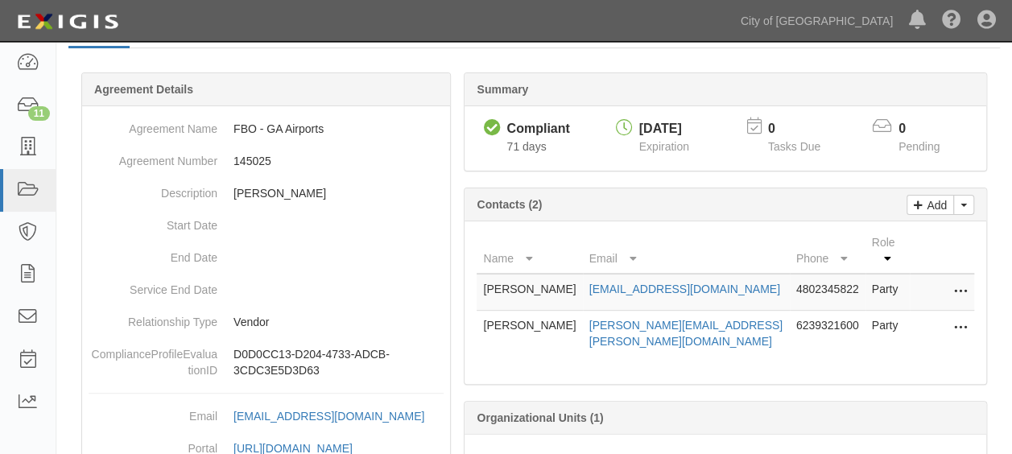
scroll to position [161, 0]
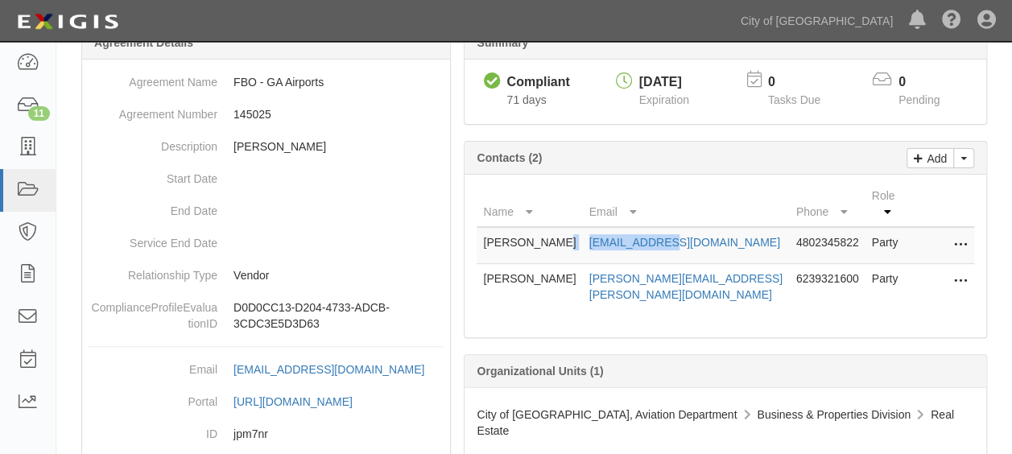
drag, startPoint x: 575, startPoint y: 223, endPoint x: 660, endPoint y: 229, distance: 85.5
click at [660, 229] on tr "[PERSON_NAME] [EMAIL_ADDRESS][DOMAIN_NAME] 4802345822 Party Edit Remove from ag…" at bounding box center [726, 245] width 498 height 37
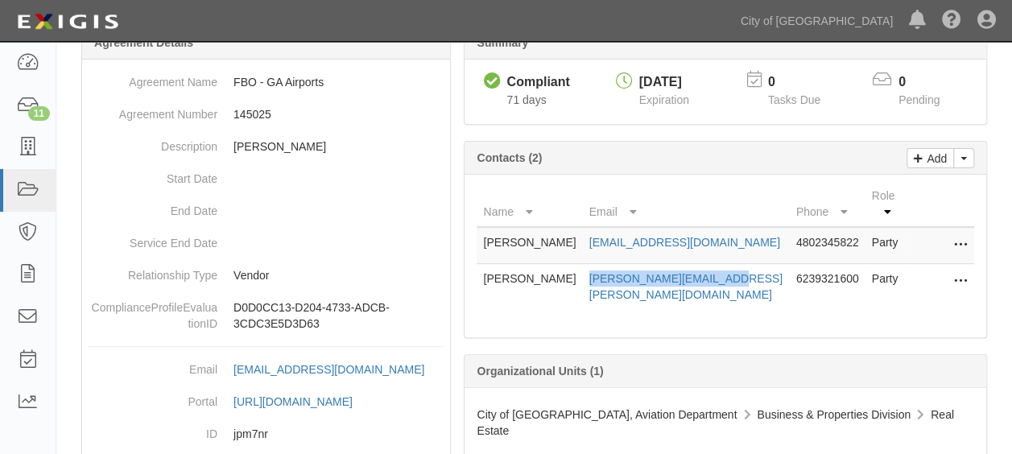
drag, startPoint x: 576, startPoint y: 262, endPoint x: 724, endPoint y: 278, distance: 148.2
click at [724, 278] on td "David.Storch@LAT.DLH.DE" at bounding box center [686, 287] width 207 height 46
copy link "David.Storch@LAT.DLH.DE"
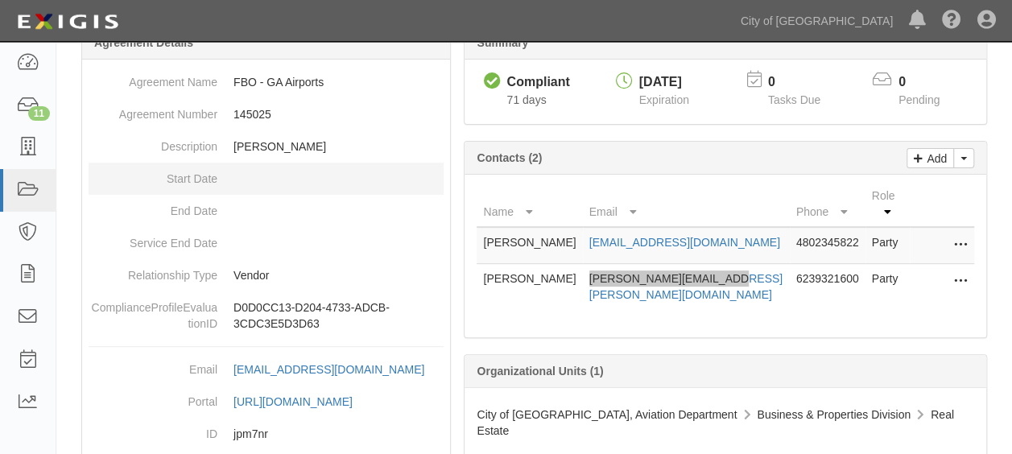
scroll to position [0, 0]
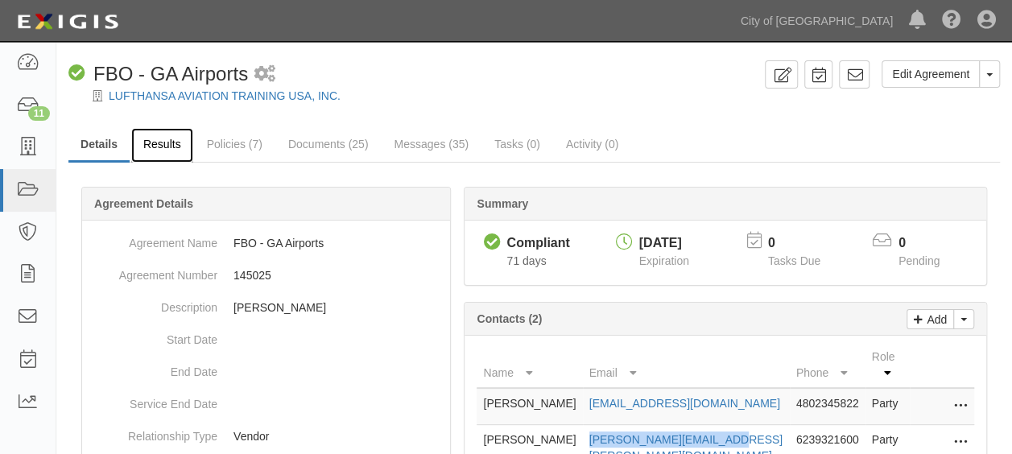
click at [152, 135] on link "Results" at bounding box center [162, 145] width 62 height 35
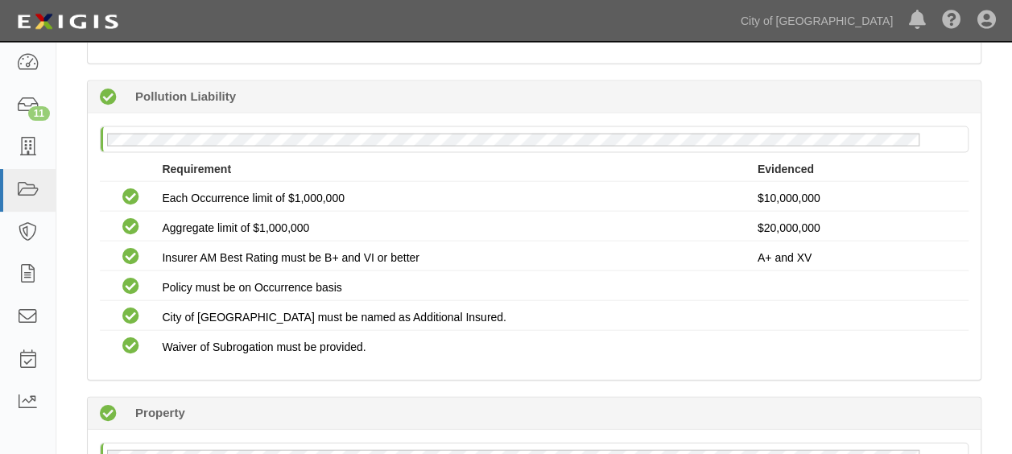
scroll to position [1771, 0]
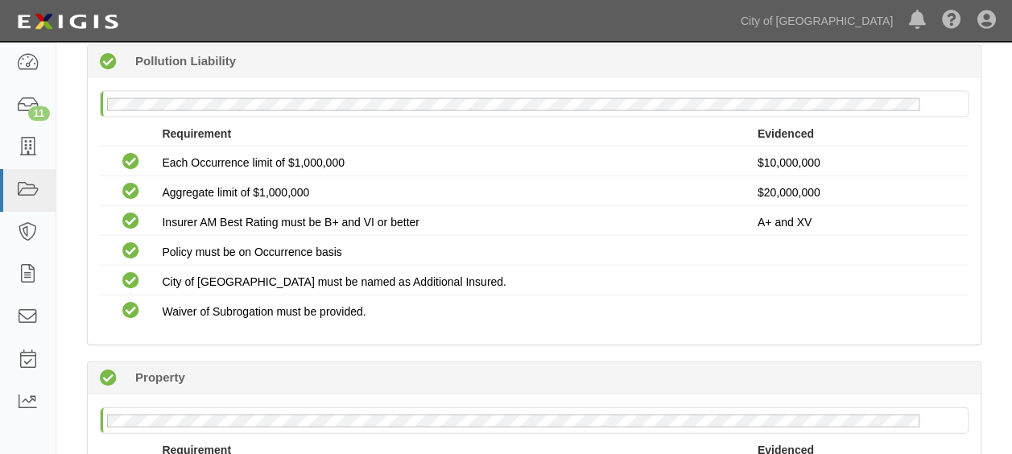
click at [502, 36] on div "Dashboard 11 Inbox Parties Agreements Coverages Documents Messages Tasks Report…" at bounding box center [506, 20] width 988 height 41
click at [35, 154] on icon at bounding box center [27, 147] width 23 height 19
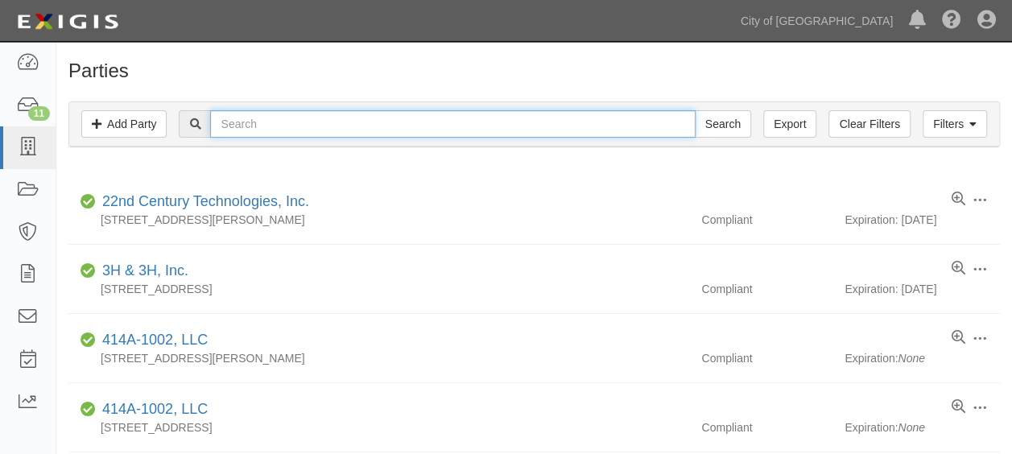
click at [242, 126] on input "text" at bounding box center [452, 123] width 485 height 27
type input "west wind"
click at [695, 110] on input "Search" at bounding box center [723, 123] width 56 height 27
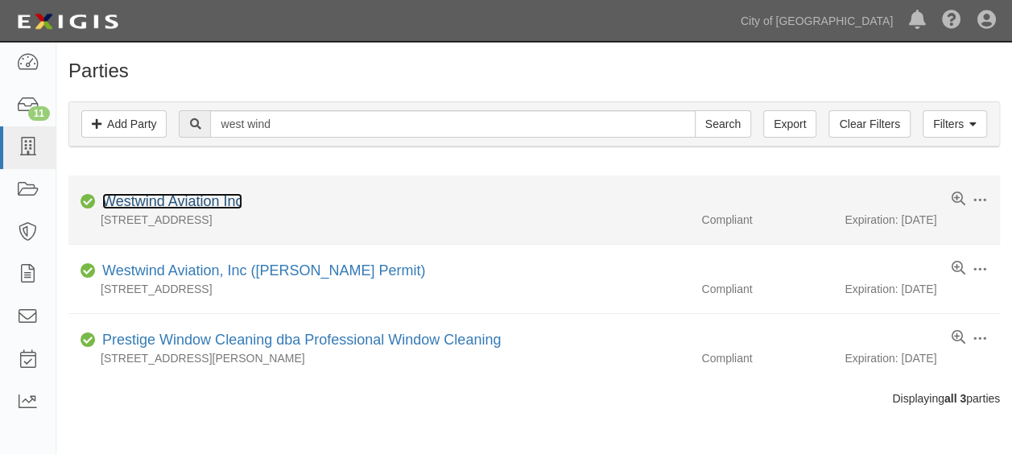
click at [197, 198] on link "Westwind Aviation Inc" at bounding box center [172, 201] width 140 height 16
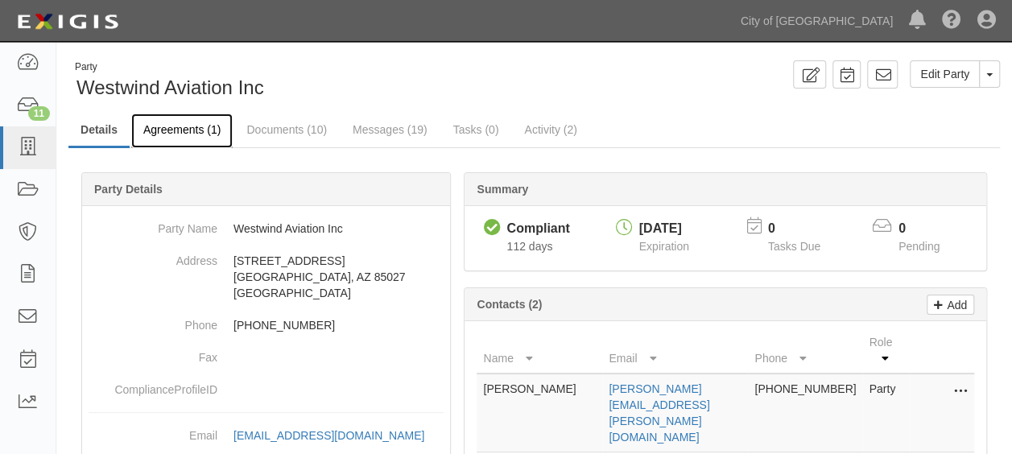
click at [167, 122] on link "Agreements (1)" at bounding box center [181, 131] width 101 height 35
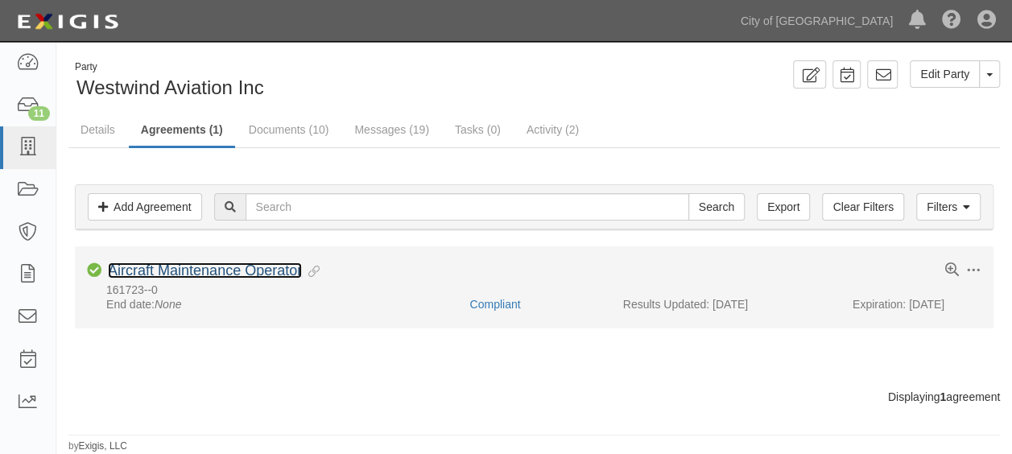
click at [147, 274] on link "Aircraft Maintenance Operator" at bounding box center [205, 270] width 194 height 16
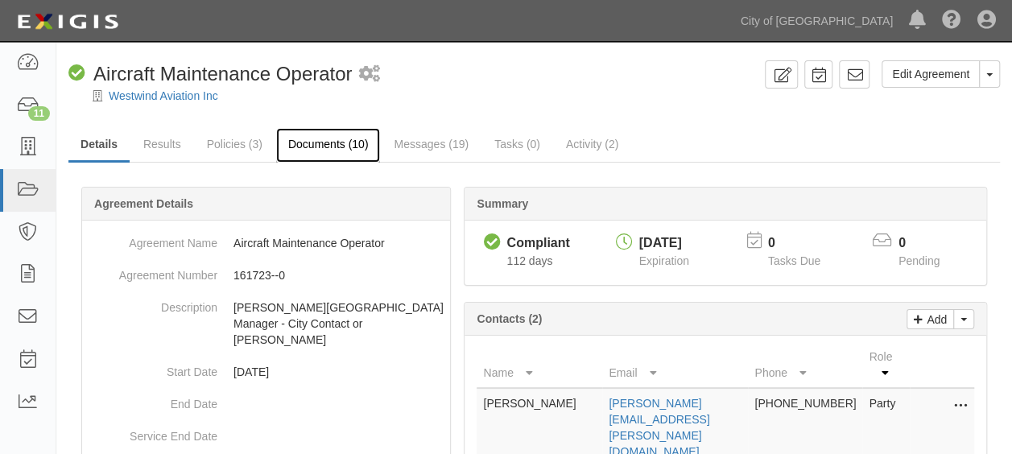
click at [308, 142] on link "Documents (10)" at bounding box center [328, 145] width 105 height 35
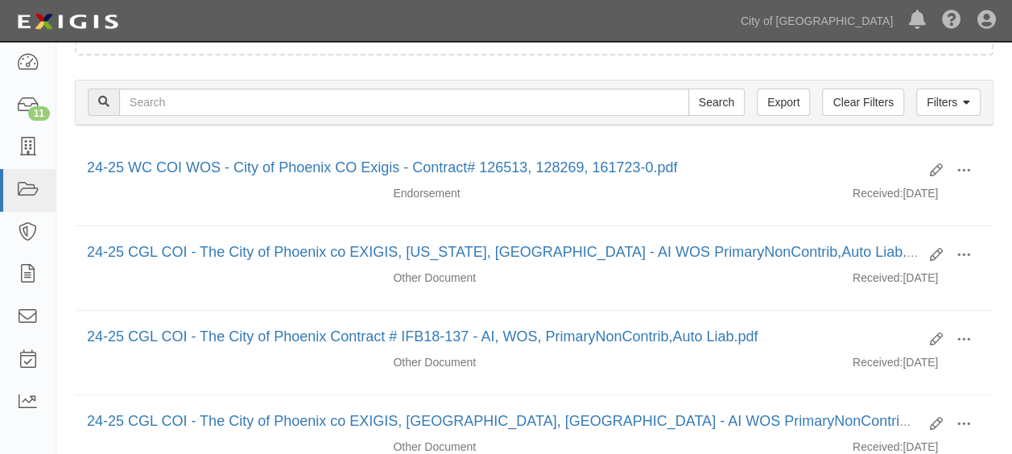
scroll to position [165, 0]
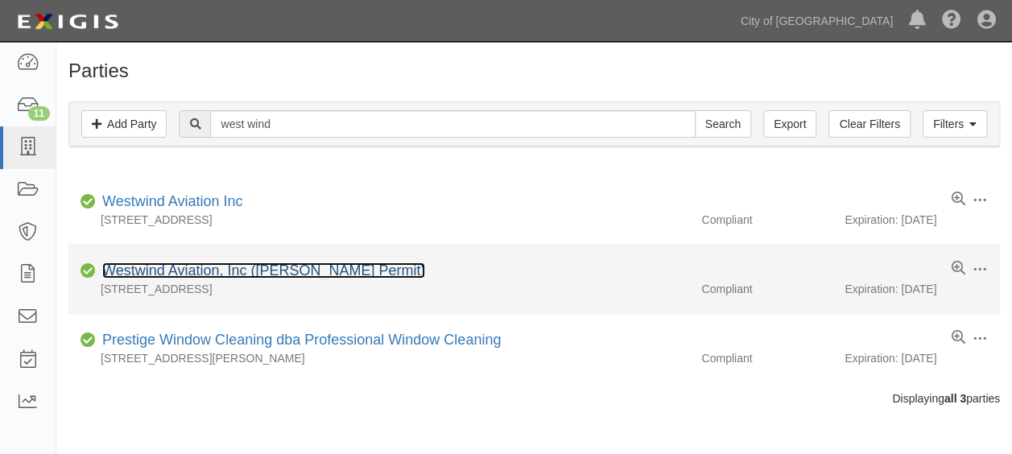
click at [176, 267] on link "Westwind Aviation, Inc ([PERSON_NAME] Permit)" at bounding box center [263, 270] width 323 height 16
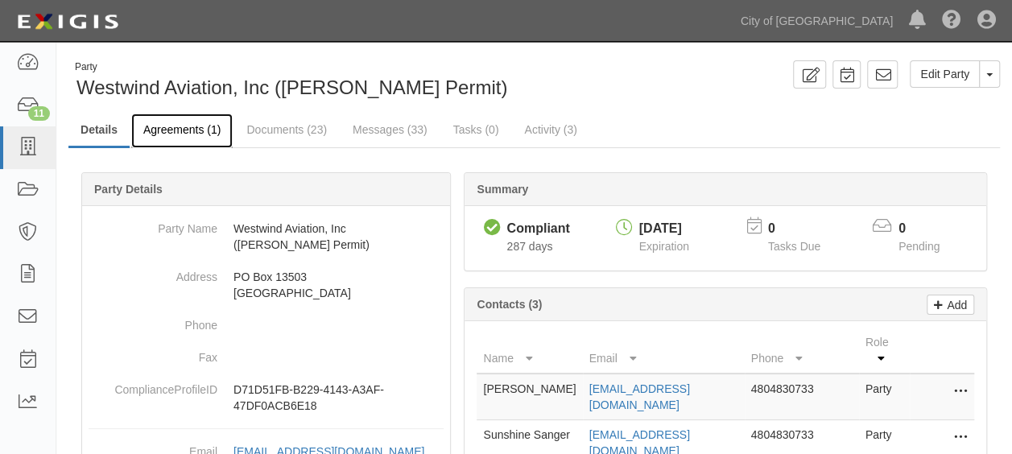
click at [169, 130] on link "Agreements (1)" at bounding box center [181, 131] width 101 height 35
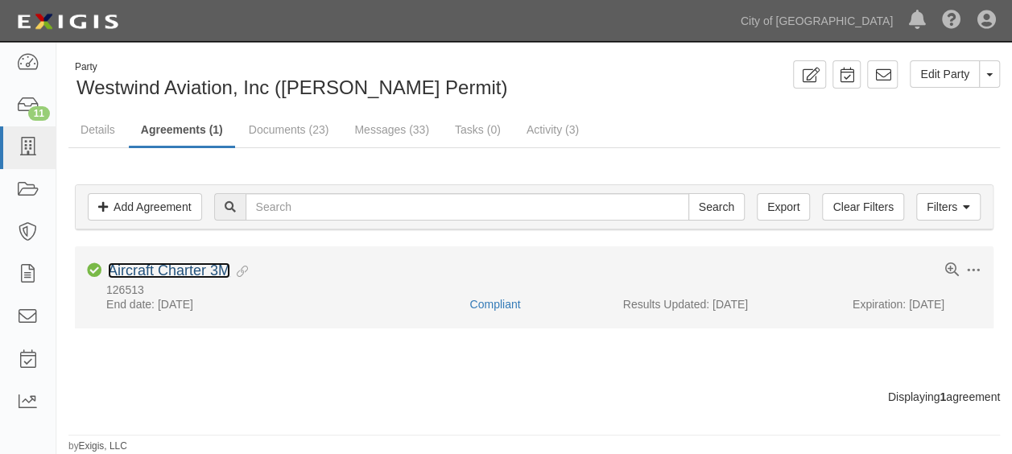
click at [163, 269] on link "Aircraft Charter 3M" at bounding box center [169, 270] width 122 height 16
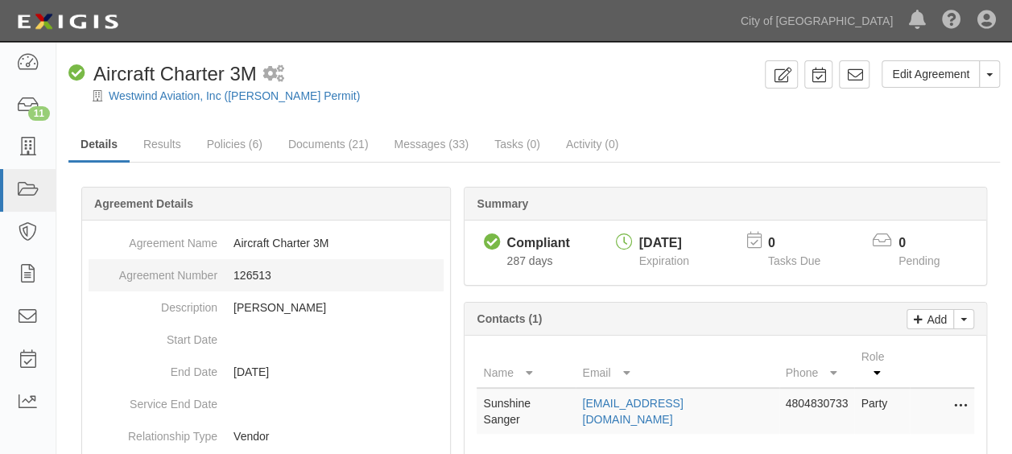
scroll to position [81, 0]
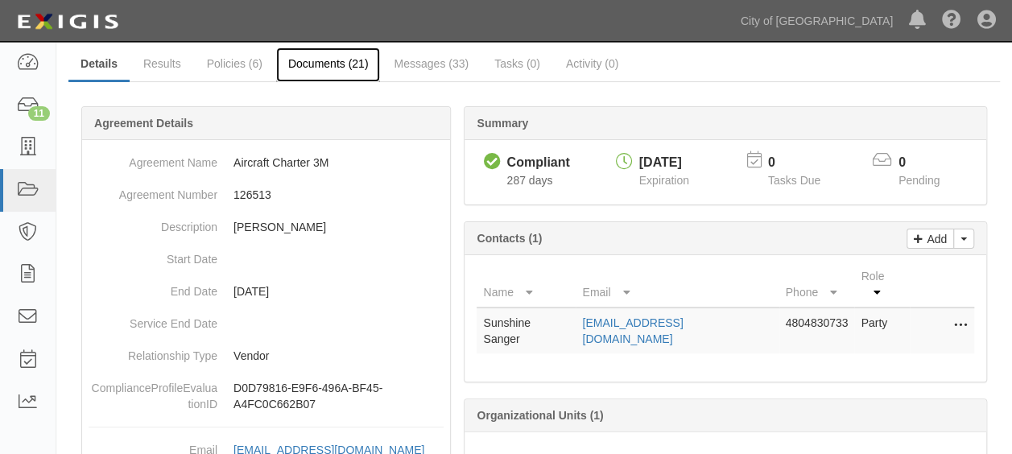
click at [341, 68] on link "Documents (21)" at bounding box center [328, 65] width 105 height 35
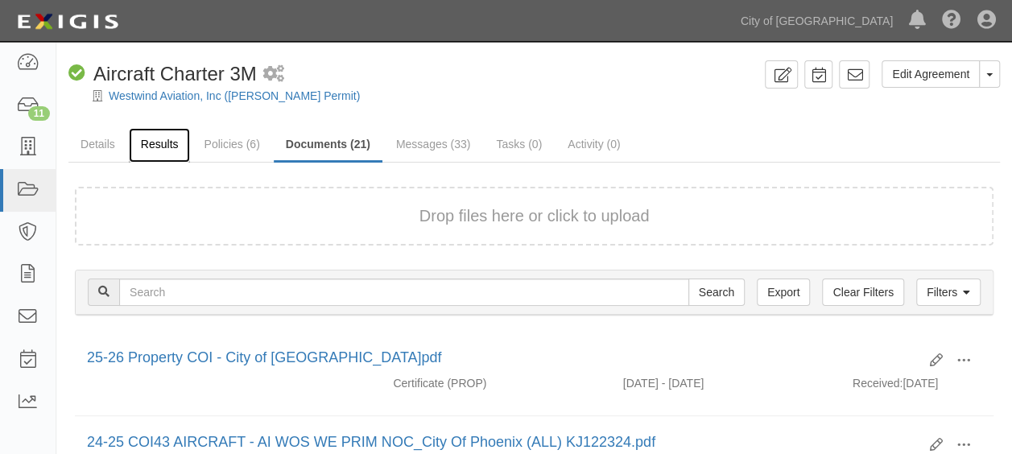
click at [151, 137] on link "Results" at bounding box center [160, 145] width 62 height 35
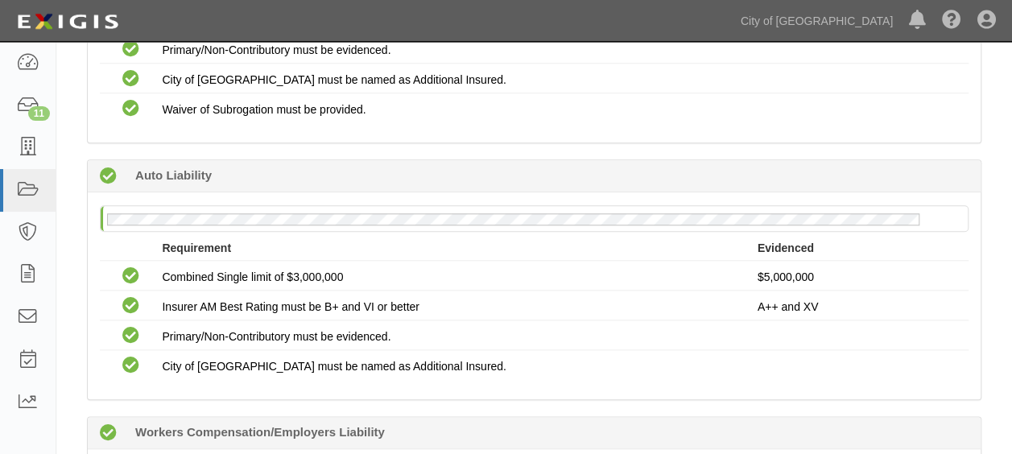
scroll to position [725, 0]
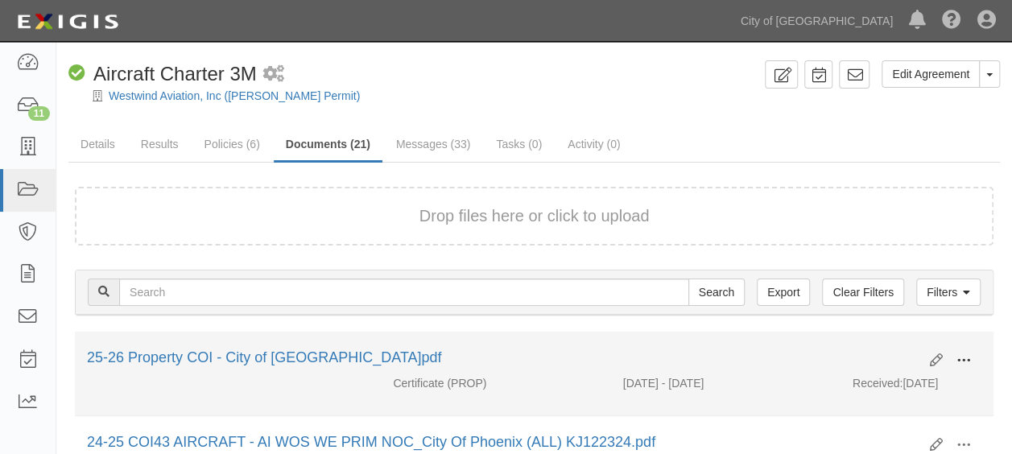
click at [960, 357] on span at bounding box center [963, 360] width 14 height 14
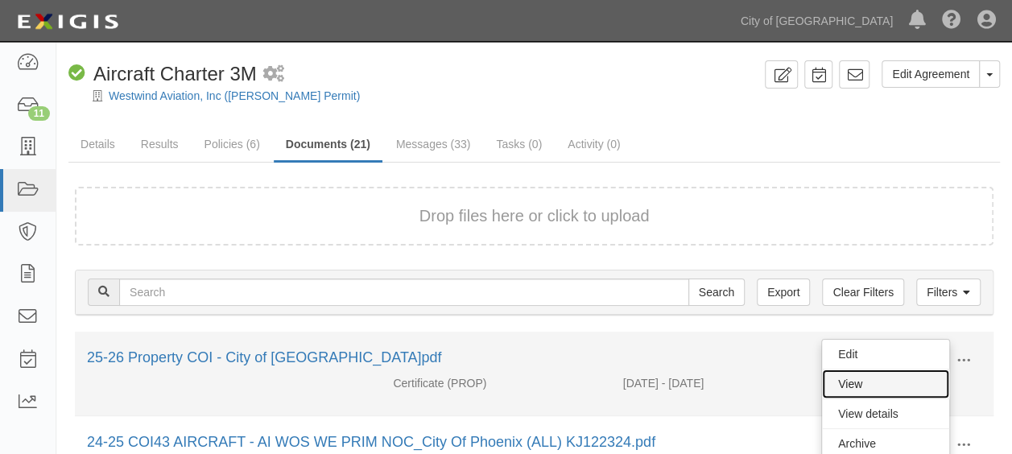
click at [901, 386] on link "View" at bounding box center [885, 384] width 127 height 29
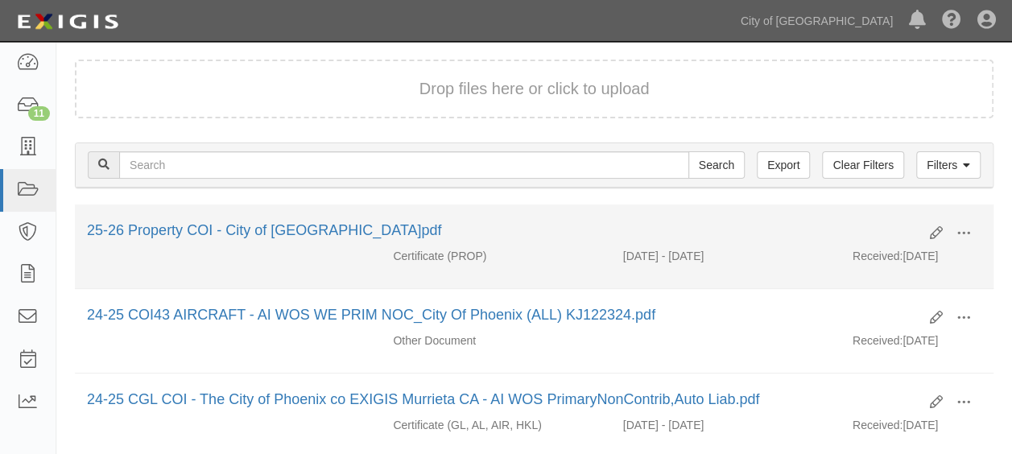
scroll to position [161, 0]
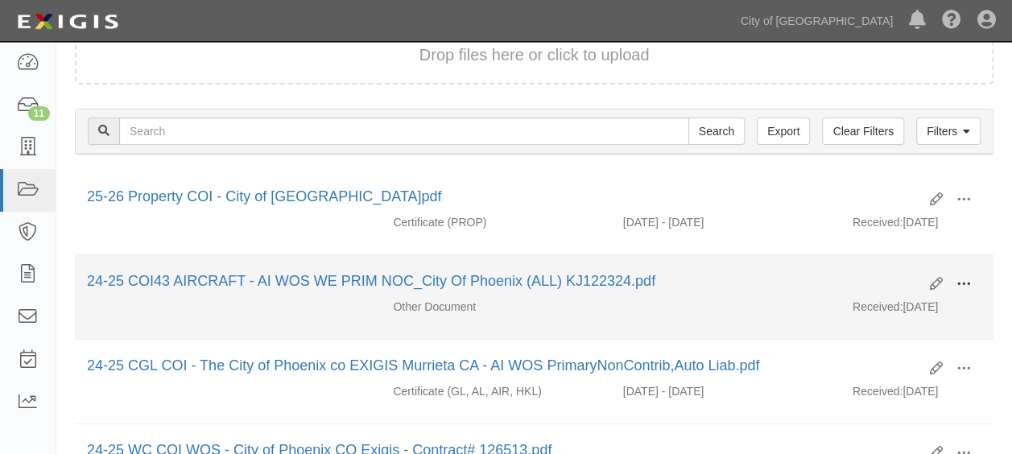
click at [961, 279] on span at bounding box center [963, 284] width 14 height 14
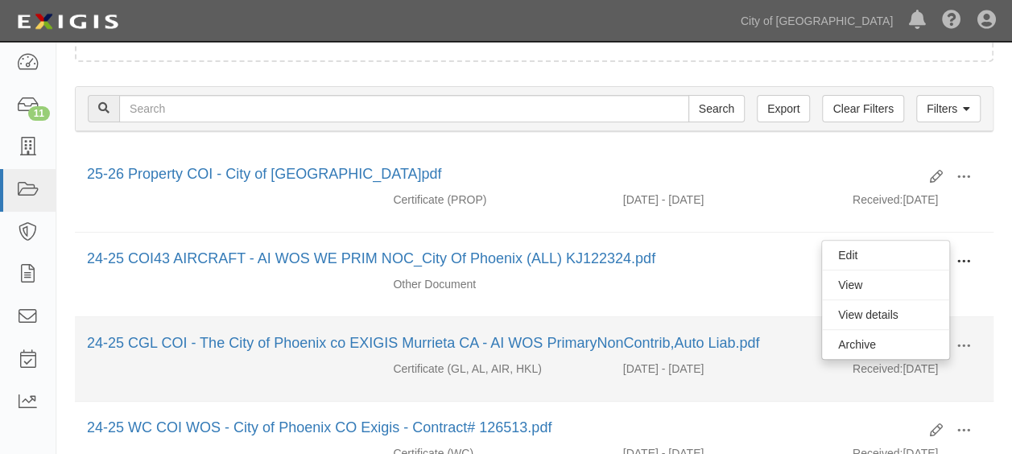
scroll to position [242, 0]
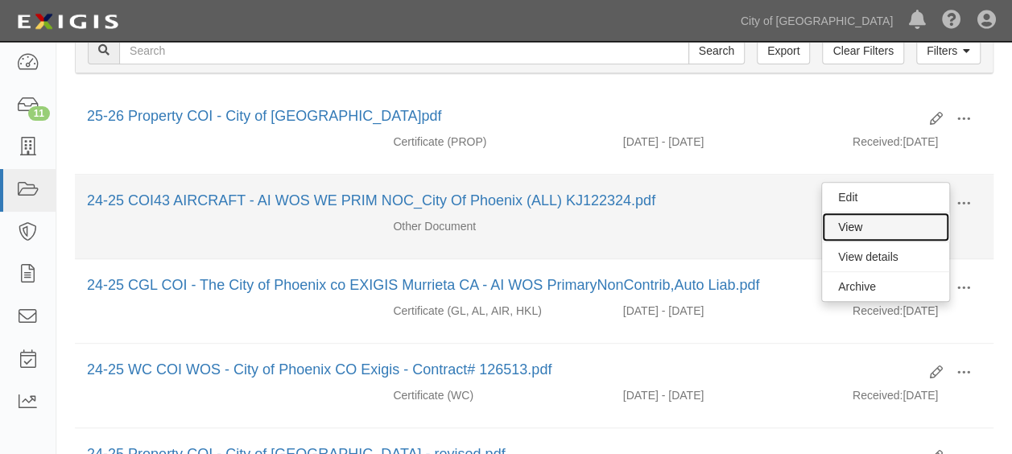
click at [866, 219] on link "View" at bounding box center [885, 227] width 127 height 29
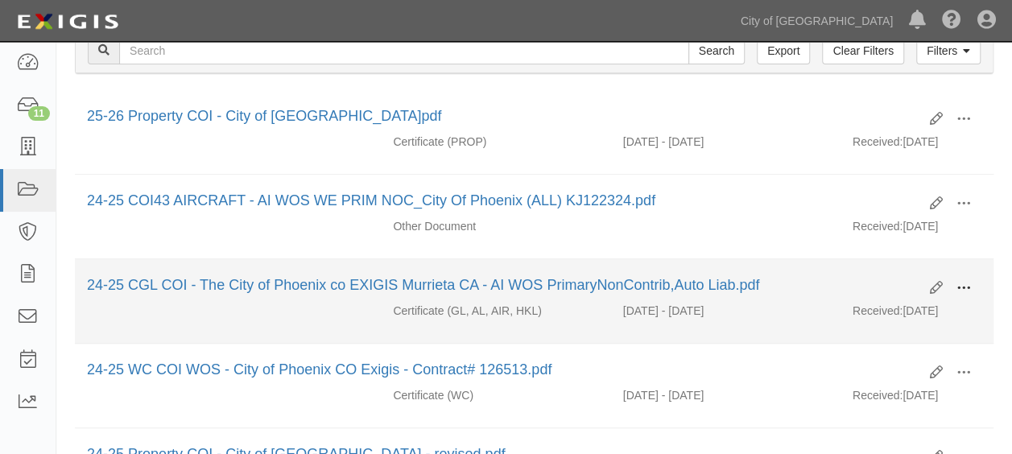
click at [960, 281] on span at bounding box center [963, 288] width 14 height 14
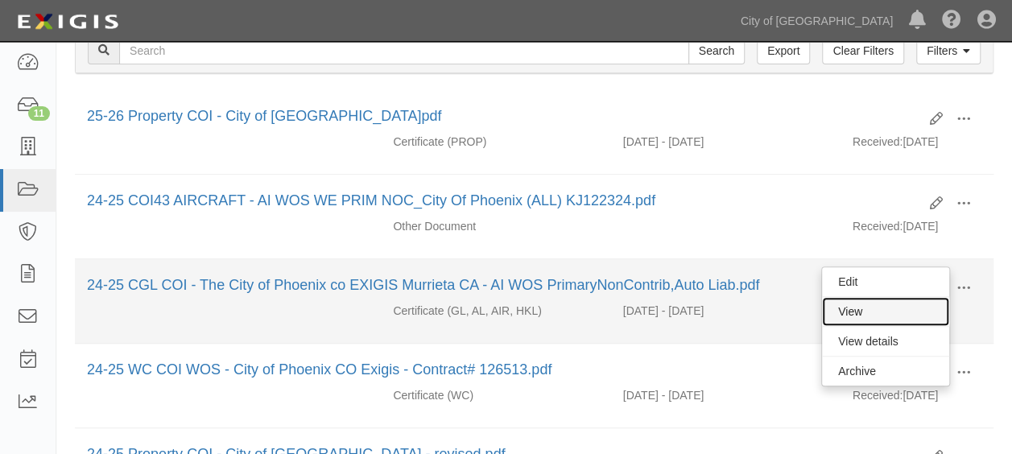
click at [870, 308] on link "View" at bounding box center [885, 311] width 127 height 29
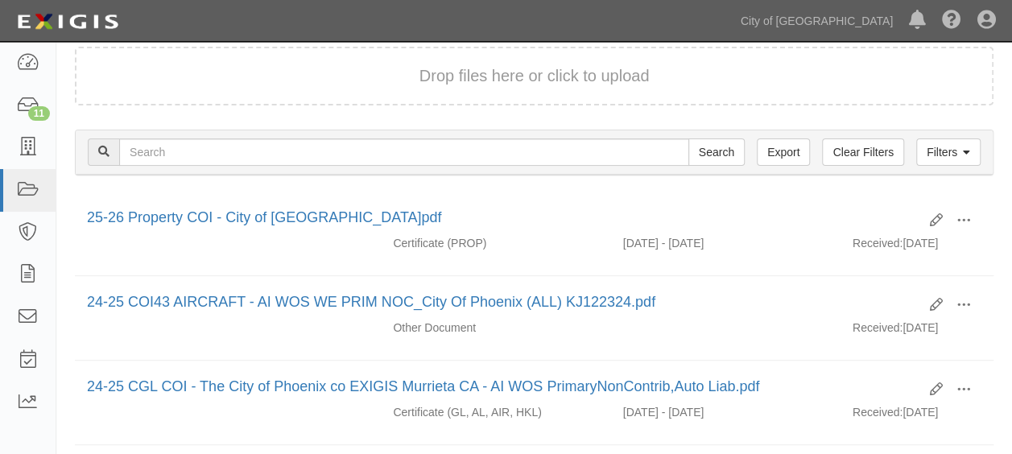
scroll to position [0, 0]
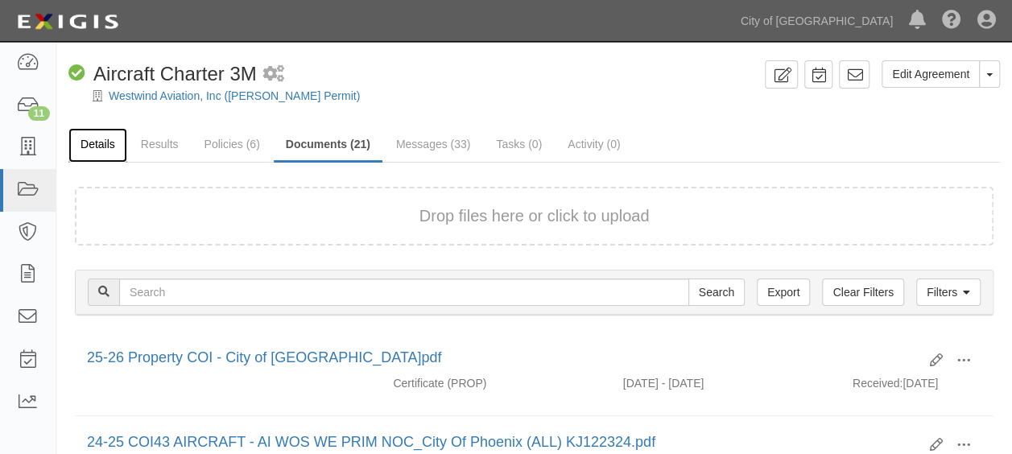
click at [114, 146] on link "Details" at bounding box center [97, 145] width 59 height 35
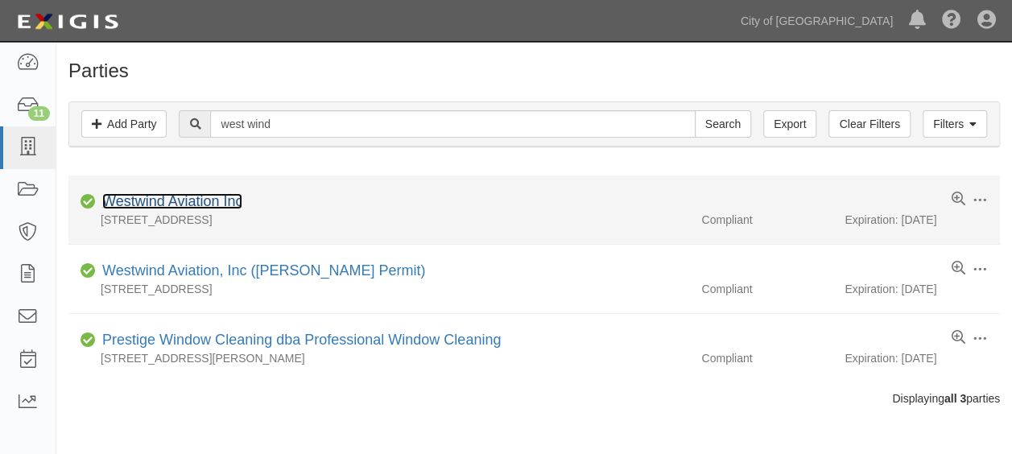
click at [130, 195] on link "Westwind Aviation Inc" at bounding box center [172, 201] width 140 height 16
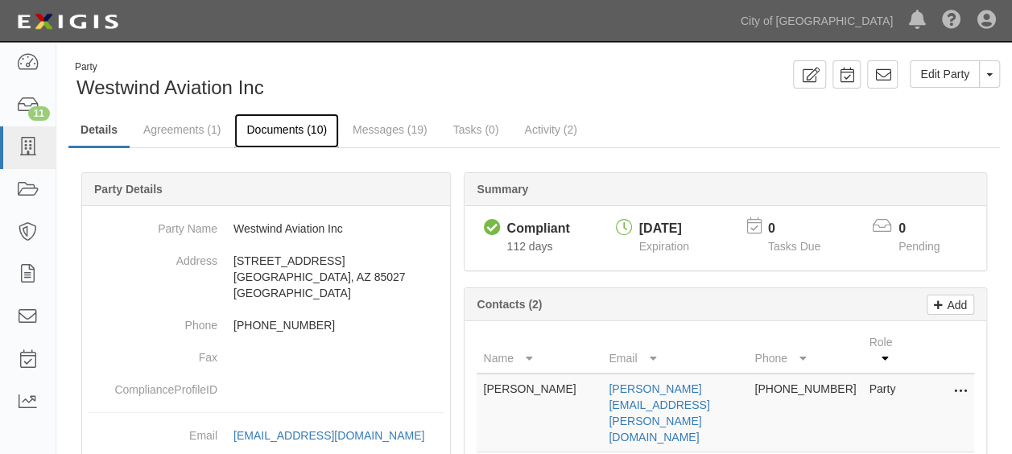
click at [296, 133] on link "Documents (10)" at bounding box center [286, 131] width 105 height 35
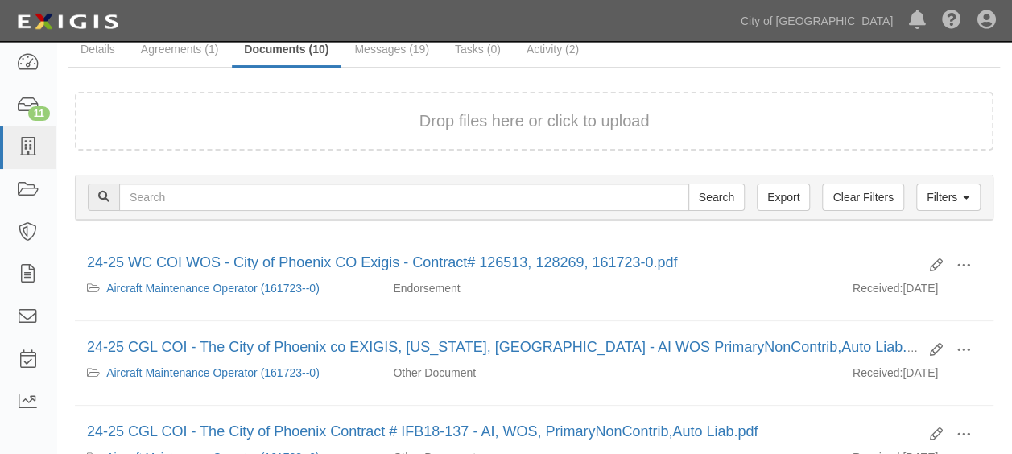
scroll to position [81, 0]
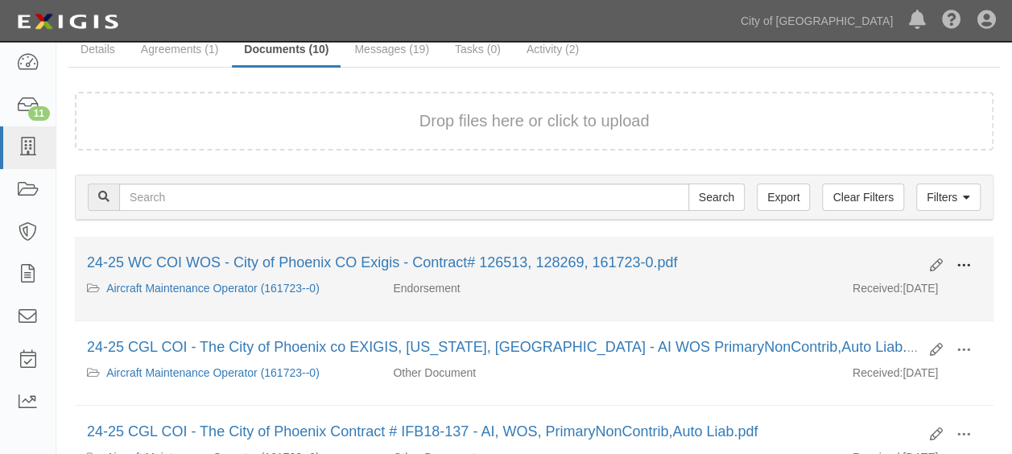
click at [973, 258] on button at bounding box center [963, 266] width 35 height 27
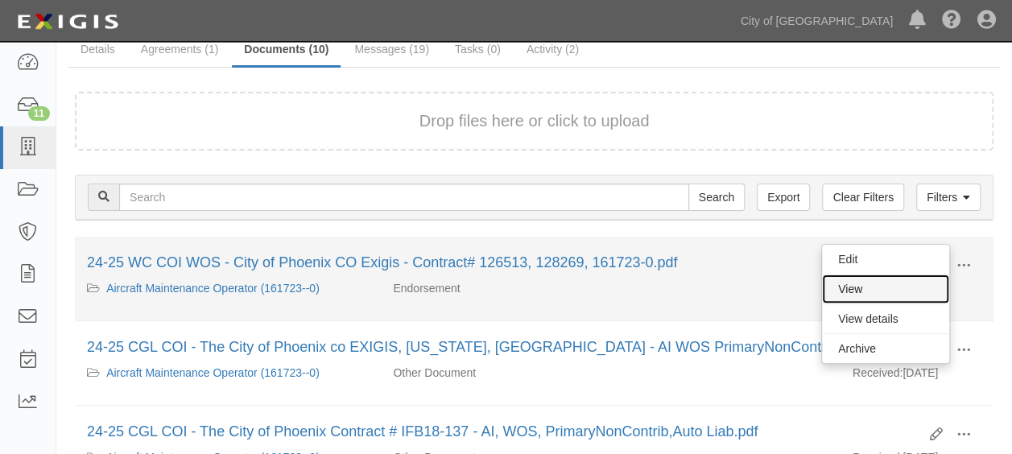
click at [837, 280] on link "View" at bounding box center [885, 289] width 127 height 29
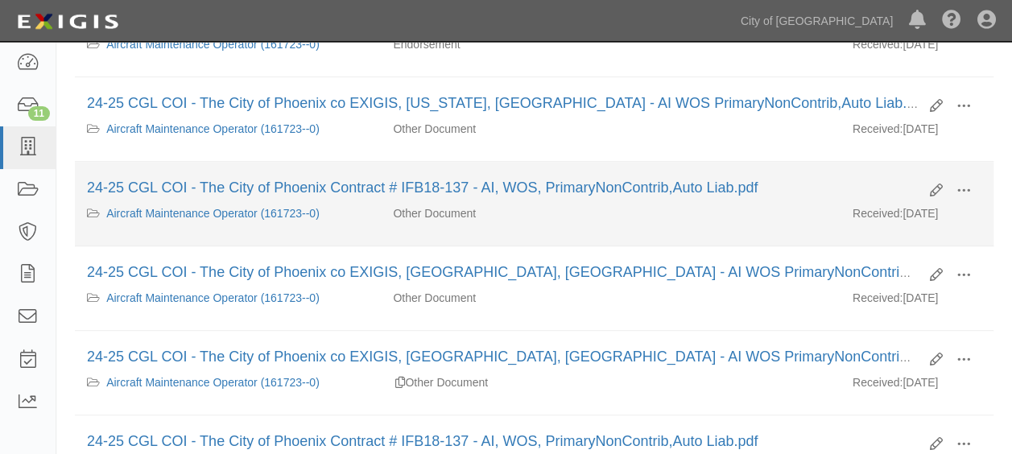
scroll to position [322, 0]
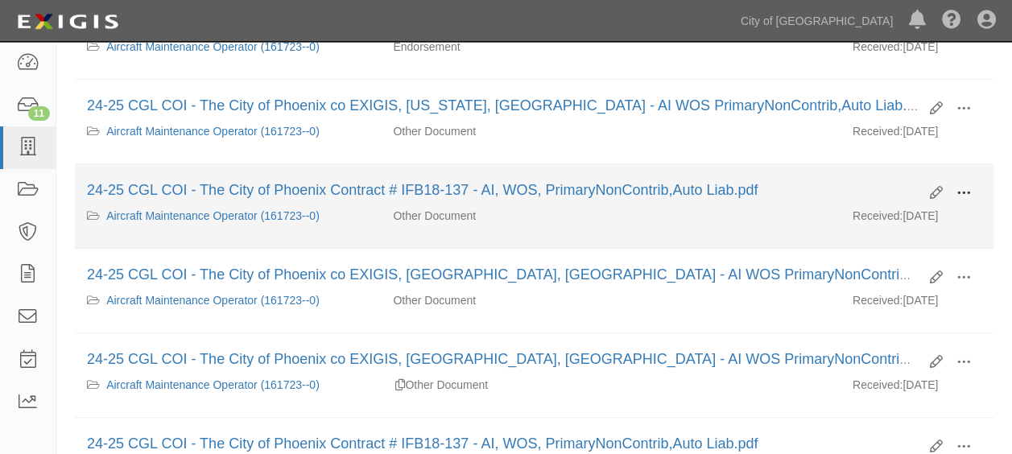
click at [963, 186] on span at bounding box center [963, 193] width 14 height 14
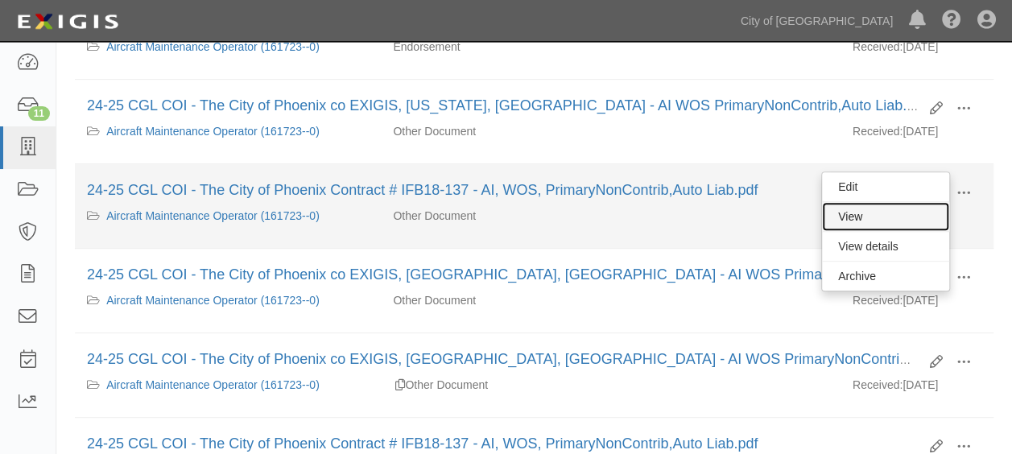
click at [866, 212] on link "View" at bounding box center [885, 216] width 127 height 29
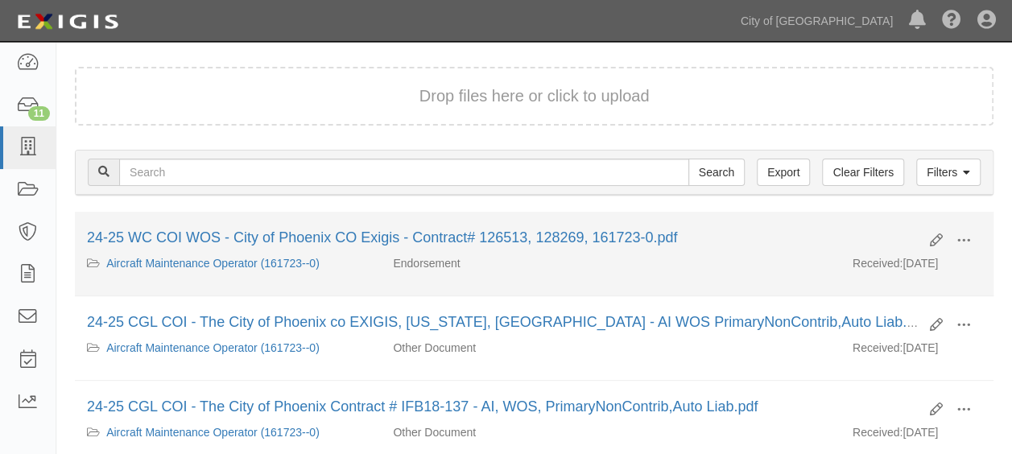
scroll to position [81, 0]
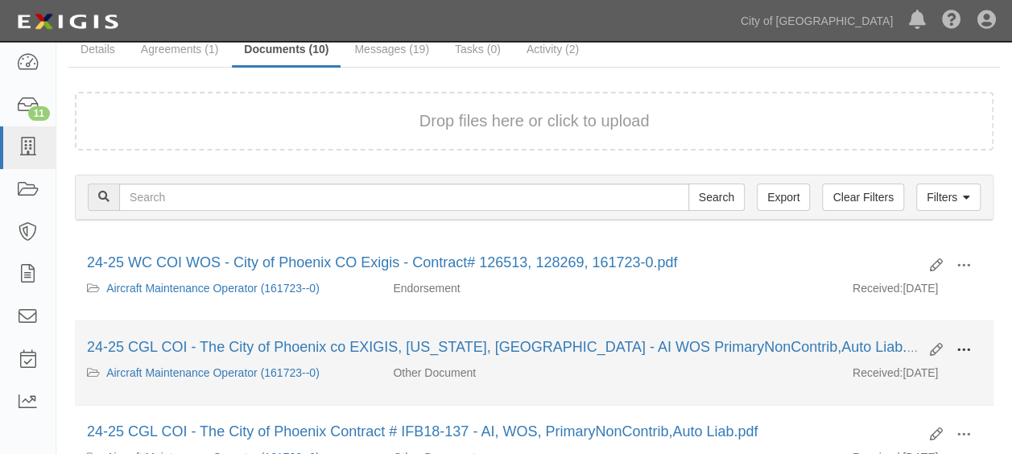
click at [963, 343] on span at bounding box center [963, 350] width 14 height 14
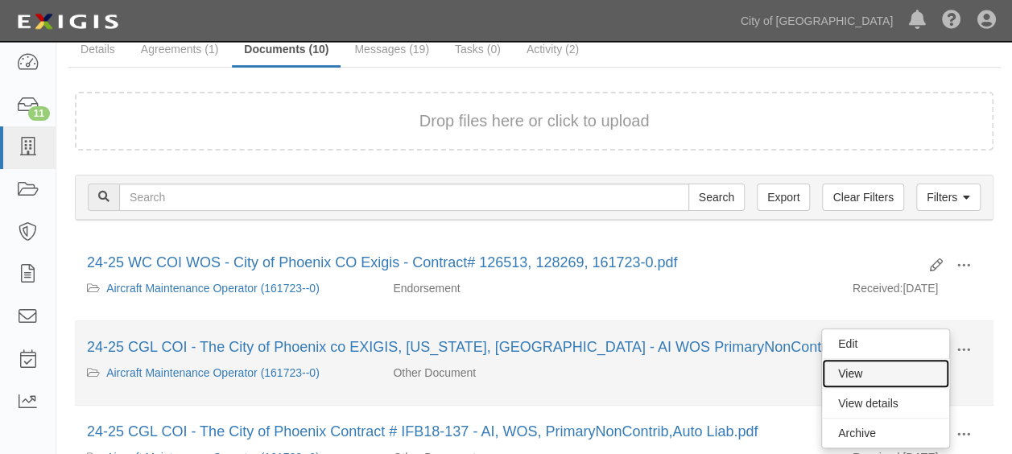
click at [874, 366] on link "View" at bounding box center [885, 373] width 127 height 29
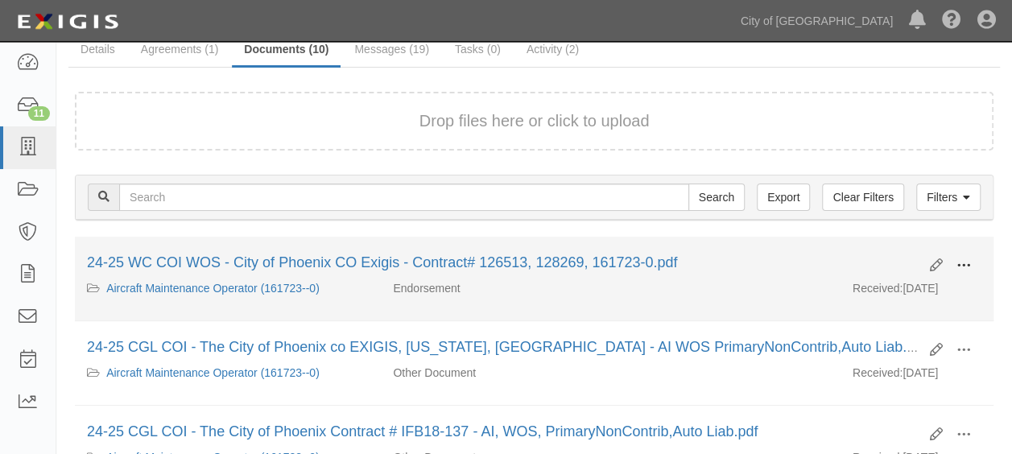
click at [968, 261] on span at bounding box center [963, 265] width 14 height 14
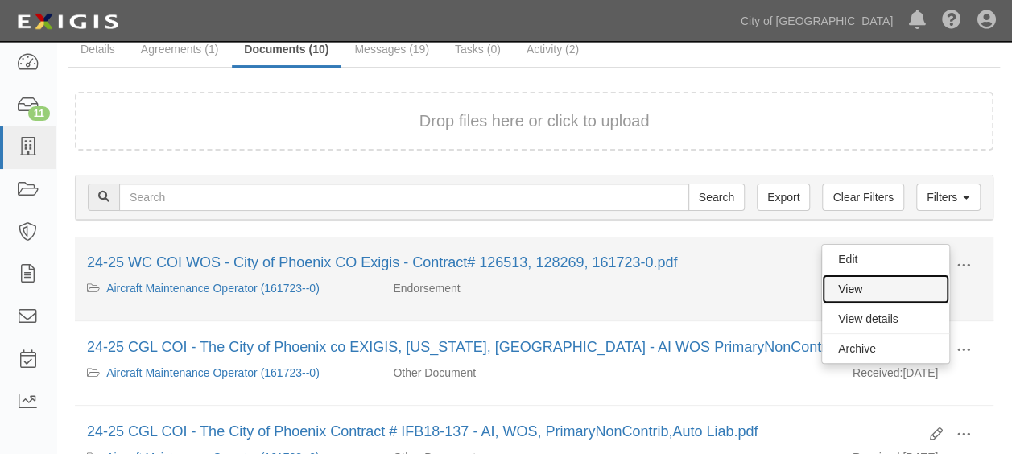
click at [840, 282] on link "View" at bounding box center [885, 289] width 127 height 29
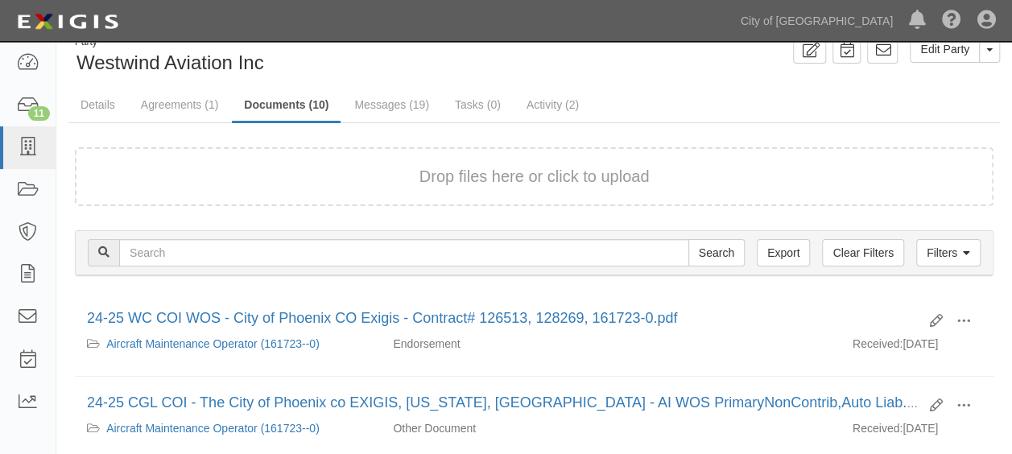
scroll to position [0, 0]
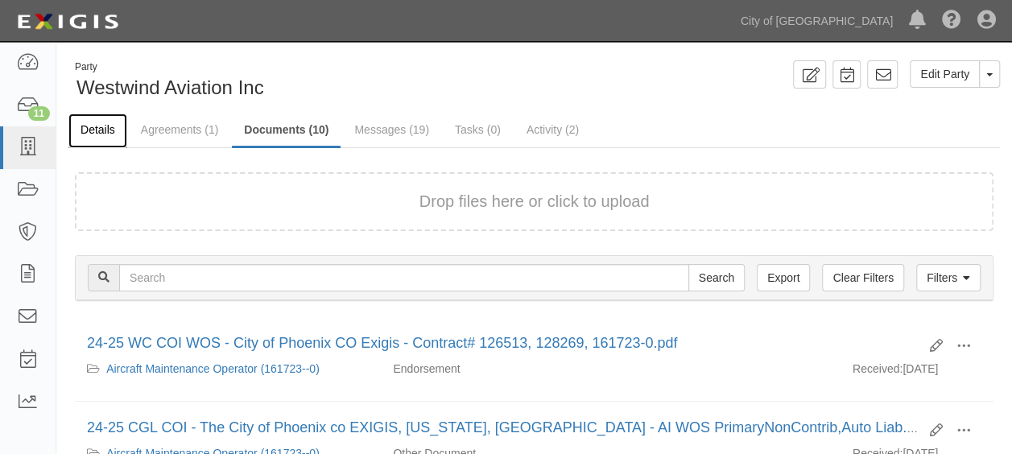
click at [100, 122] on link "Details" at bounding box center [97, 131] width 59 height 35
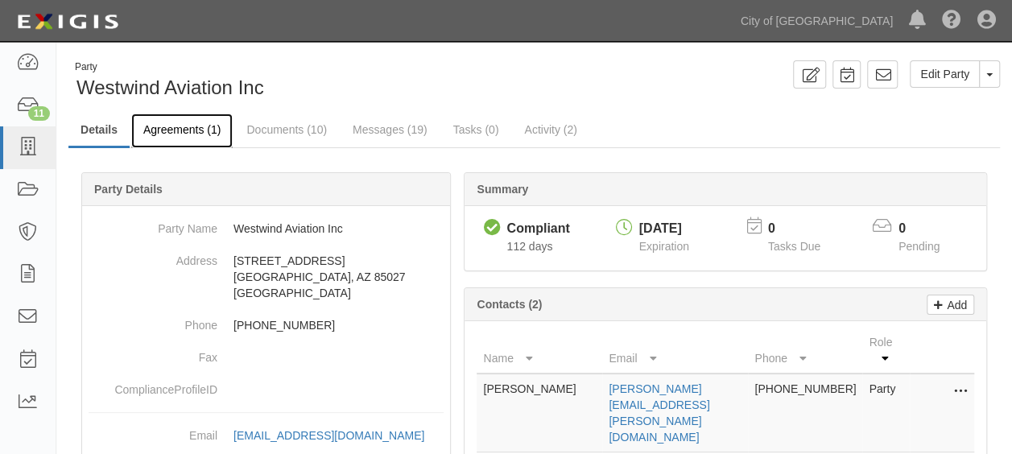
click at [176, 130] on link "Agreements (1)" at bounding box center [181, 131] width 101 height 35
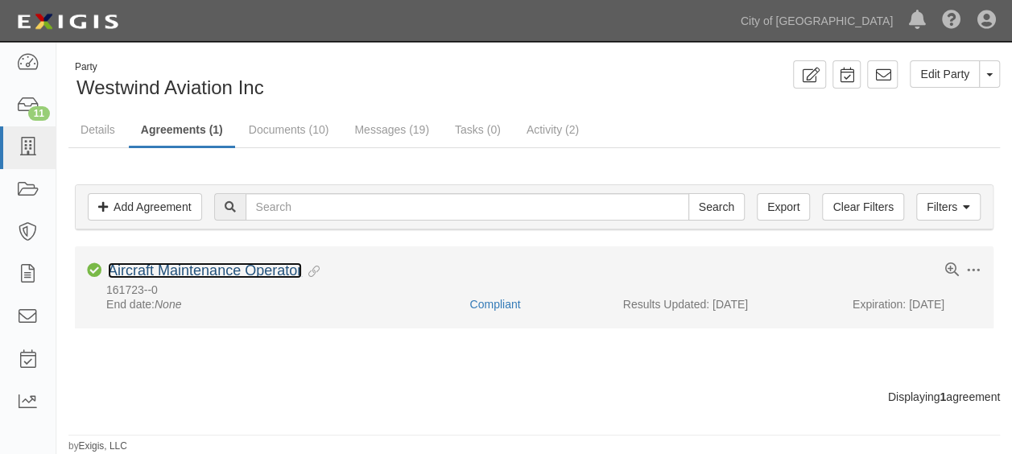
click at [165, 269] on link "Aircraft Maintenance Operator" at bounding box center [205, 270] width 194 height 16
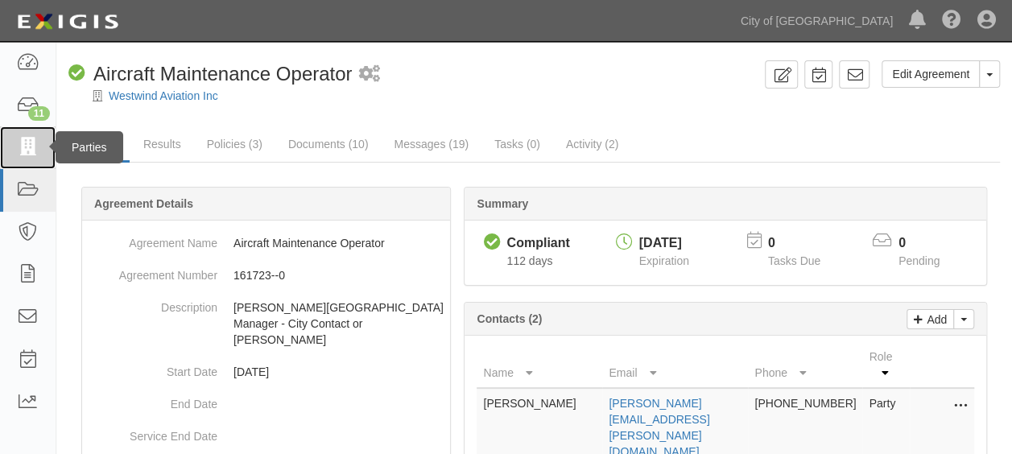
click at [34, 150] on icon at bounding box center [27, 147] width 23 height 19
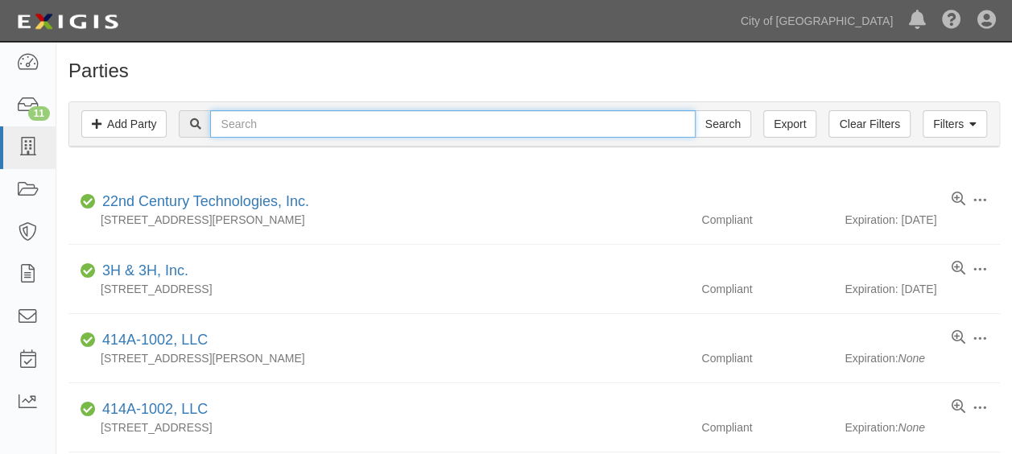
click at [356, 118] on input "text" at bounding box center [452, 123] width 485 height 27
type input "frontier"
click at [695, 110] on input "Search" at bounding box center [723, 123] width 56 height 27
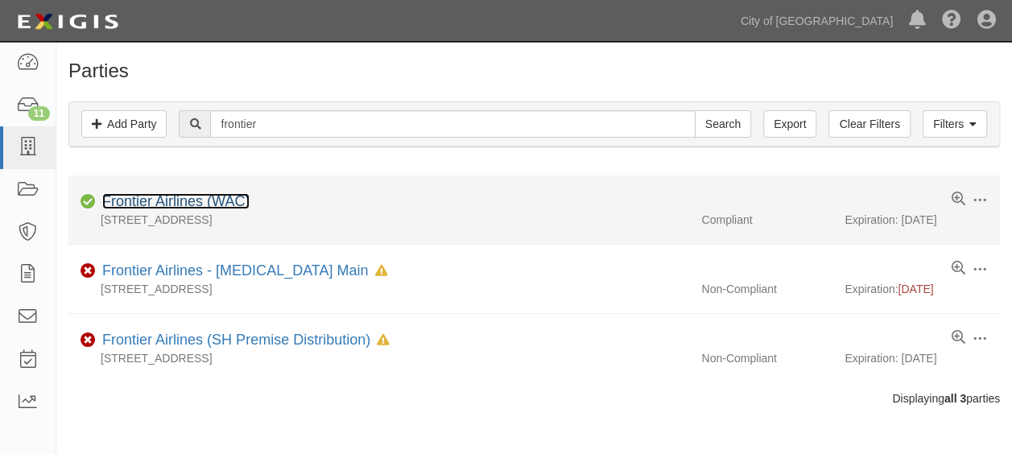
click at [200, 199] on link "Frontier Airlines (WAC)" at bounding box center [175, 201] width 147 height 16
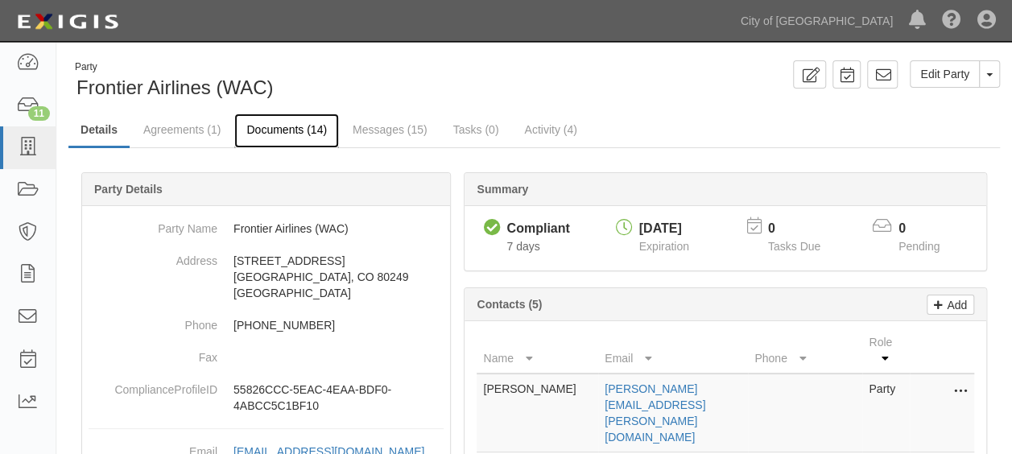
click at [298, 136] on link "Documents (14)" at bounding box center [286, 131] width 105 height 35
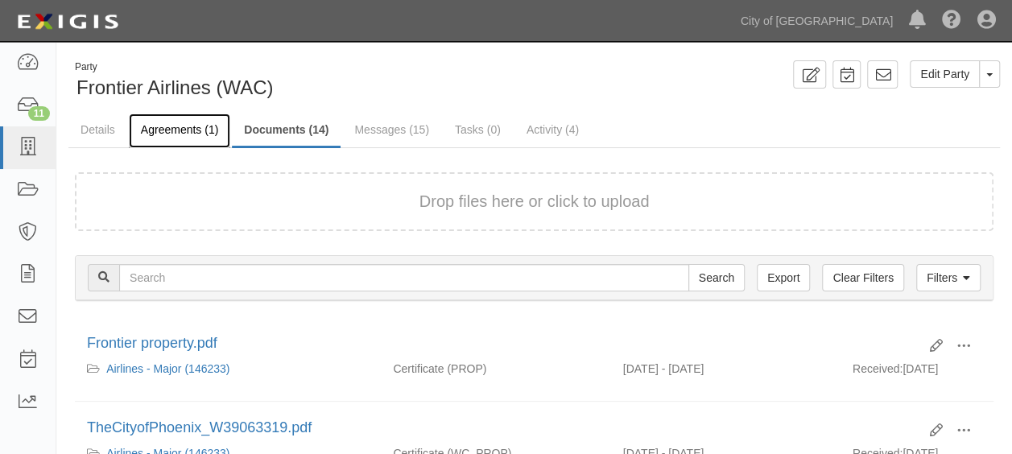
click at [179, 135] on link "Agreements (1)" at bounding box center [179, 131] width 101 height 35
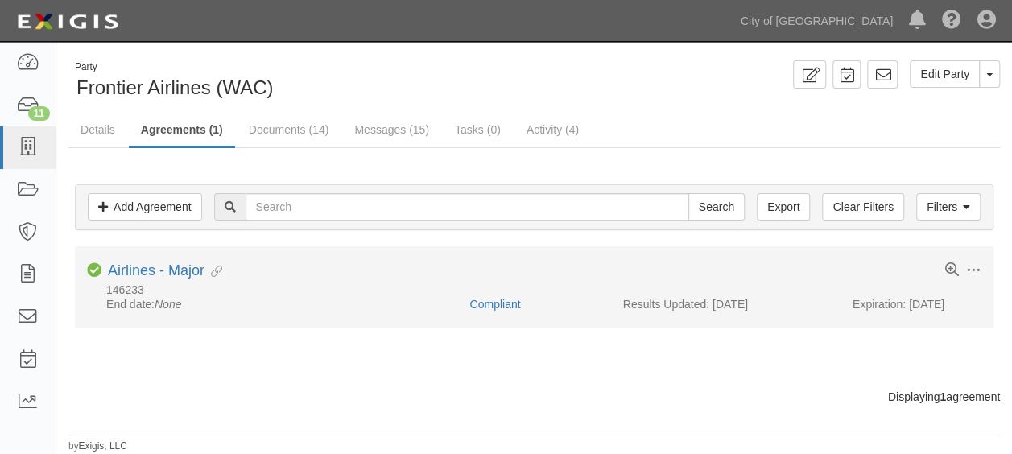
click at [146, 259] on li "Toggle Agreement Dropdown Edit Log activity Add task Send message Archive Compl…" at bounding box center [534, 287] width 919 height 82
click at [145, 277] on link "Airlines - Major" at bounding box center [156, 270] width 97 height 16
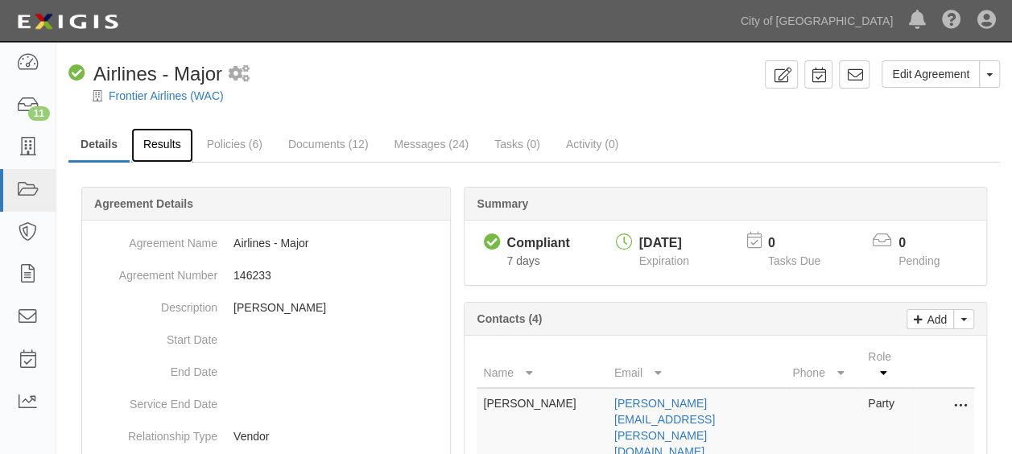
click at [168, 150] on link "Results" at bounding box center [162, 145] width 62 height 35
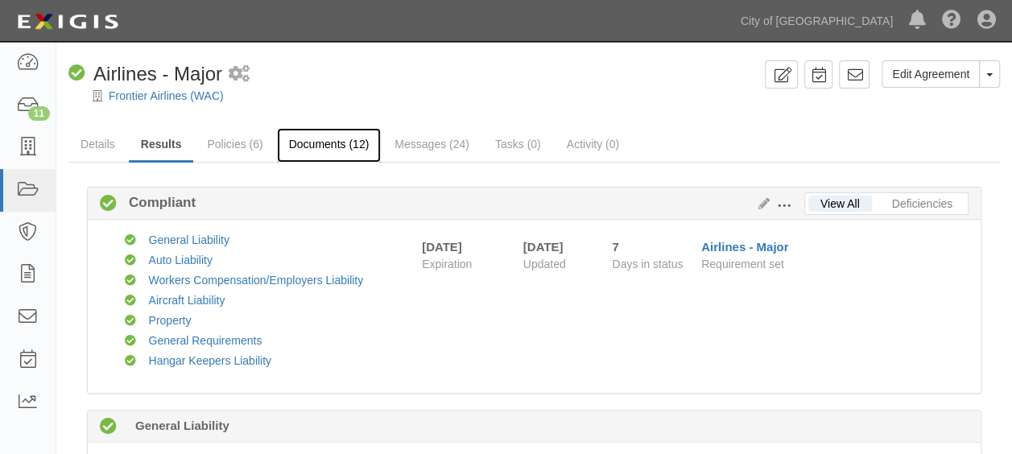
click at [302, 147] on link "Documents (12)" at bounding box center [329, 145] width 105 height 35
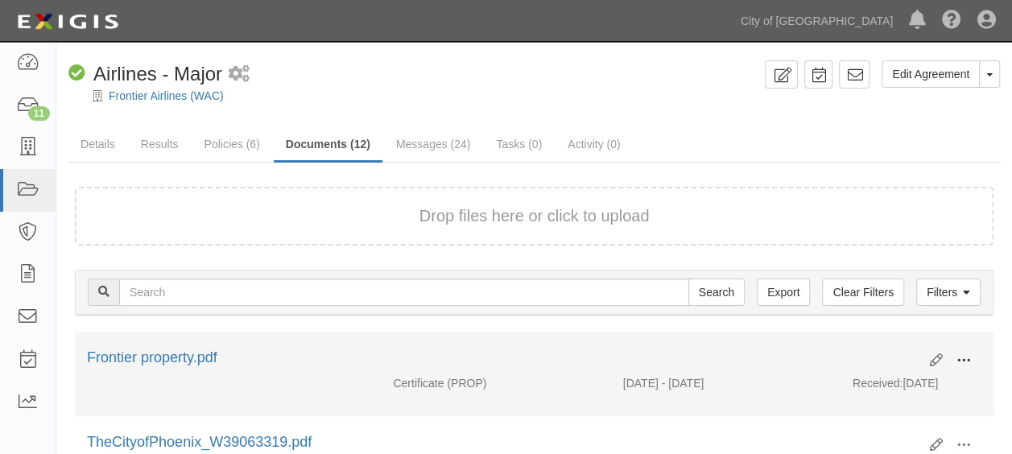
click at [963, 355] on span at bounding box center [963, 360] width 14 height 14
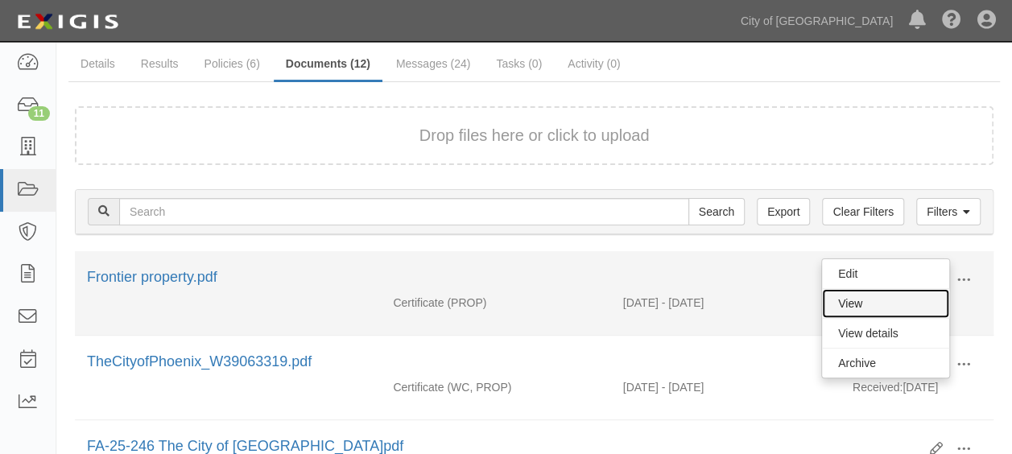
click at [849, 307] on link "View" at bounding box center [885, 303] width 127 height 29
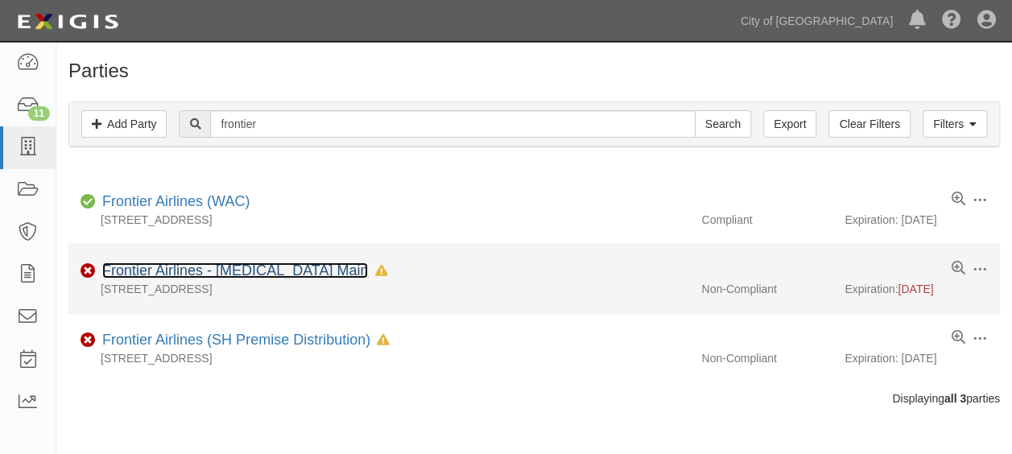
click at [219, 271] on link "Frontier Airlines - [MEDICAL_DATA] Main" at bounding box center [235, 270] width 266 height 16
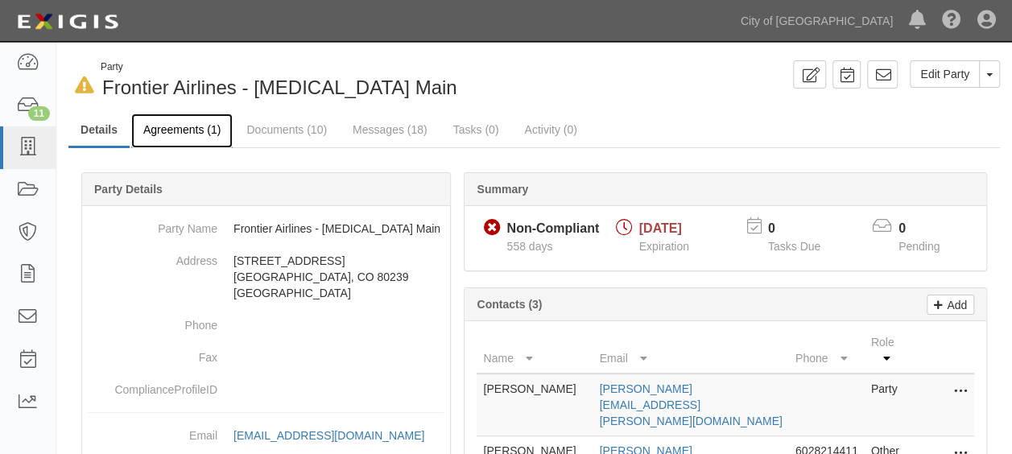
click at [212, 127] on link "Agreements (1)" at bounding box center [181, 131] width 101 height 35
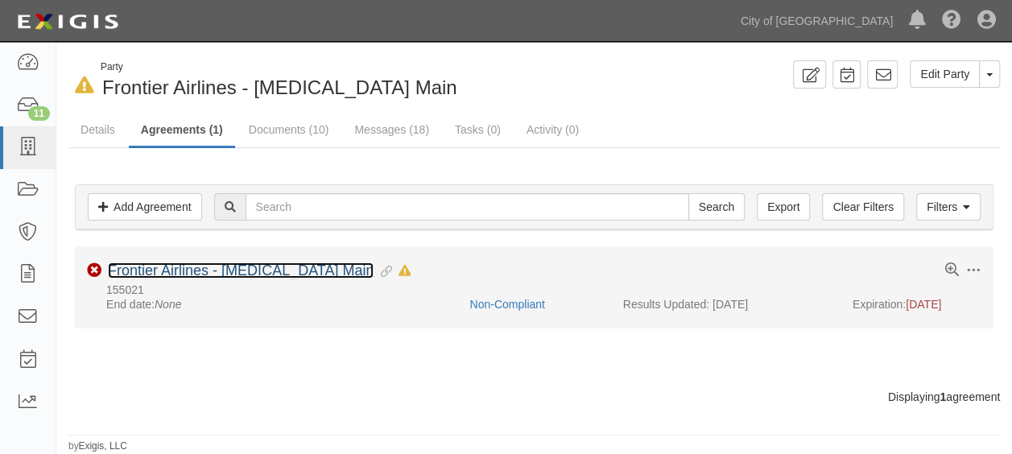
click at [162, 276] on link "Frontier Airlines - [MEDICAL_DATA] Main" at bounding box center [241, 270] width 266 height 16
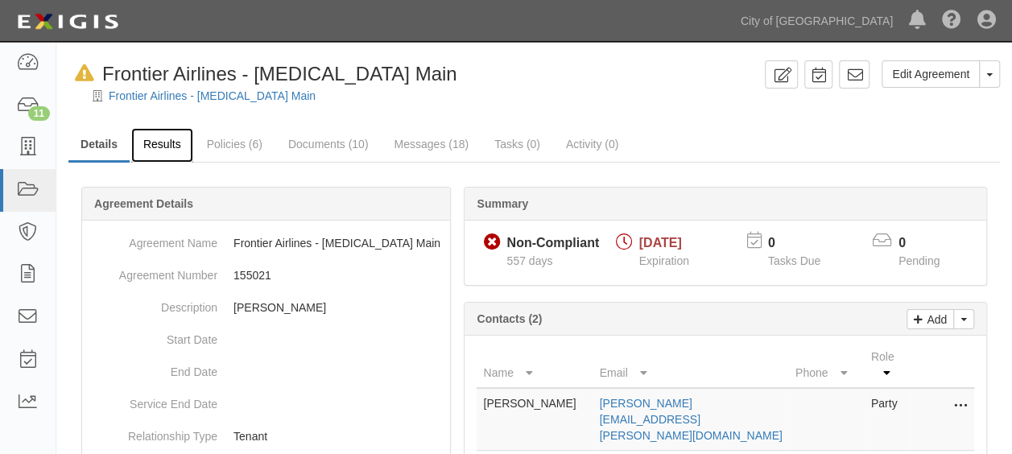
click at [184, 147] on link "Results" at bounding box center [162, 145] width 62 height 35
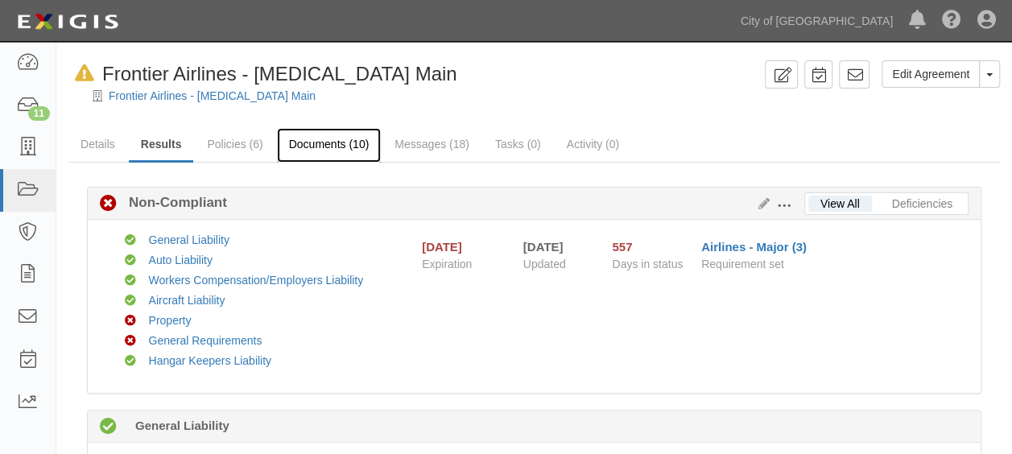
click at [310, 147] on link "Documents (10)" at bounding box center [329, 145] width 105 height 35
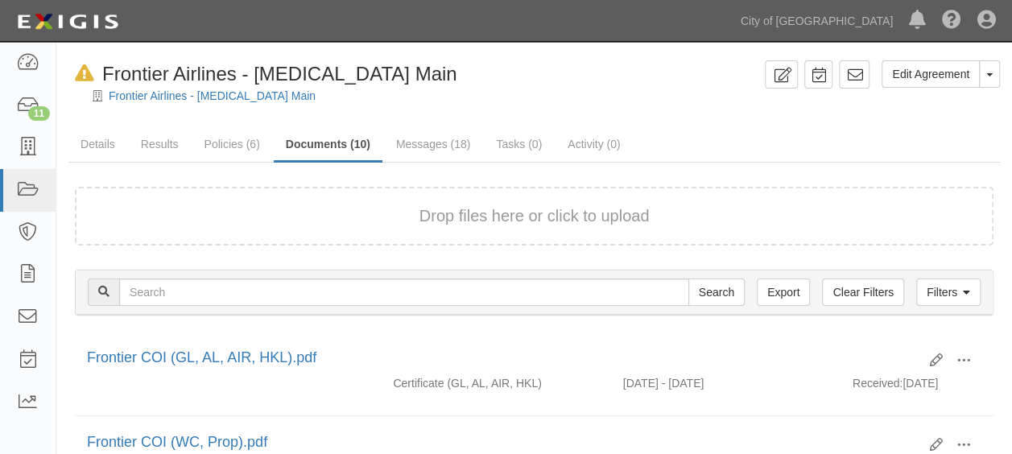
click at [602, 221] on button "Drop files here or click to upload" at bounding box center [534, 216] width 230 height 23
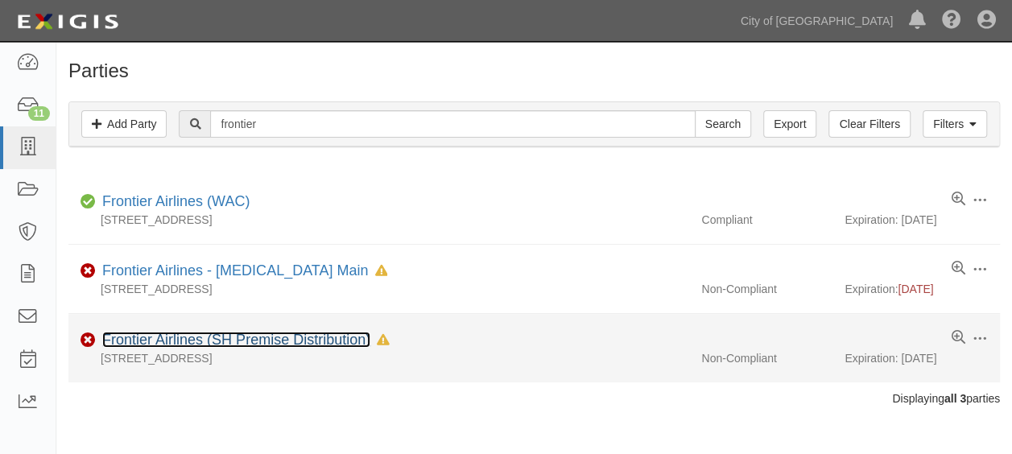
click at [236, 339] on link "Frontier Airlines (SH Premise Distribution)" at bounding box center [236, 340] width 268 height 16
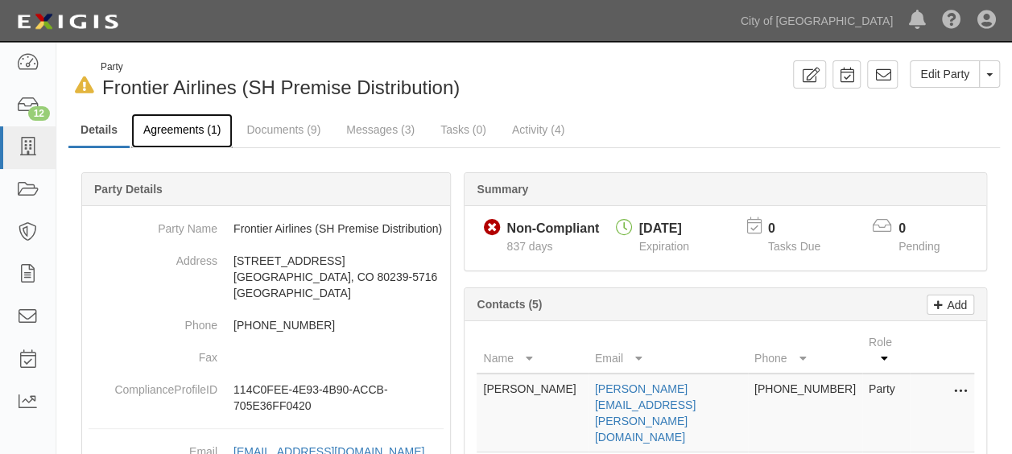
click at [172, 128] on link "Agreements (1)" at bounding box center [181, 131] width 101 height 35
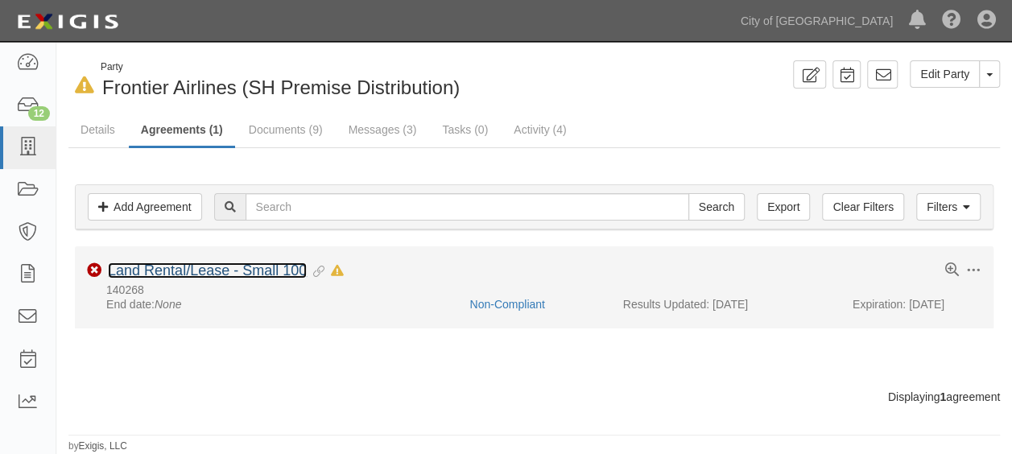
click at [210, 264] on link "Land Rental/Lease - Small 100" at bounding box center [207, 270] width 199 height 16
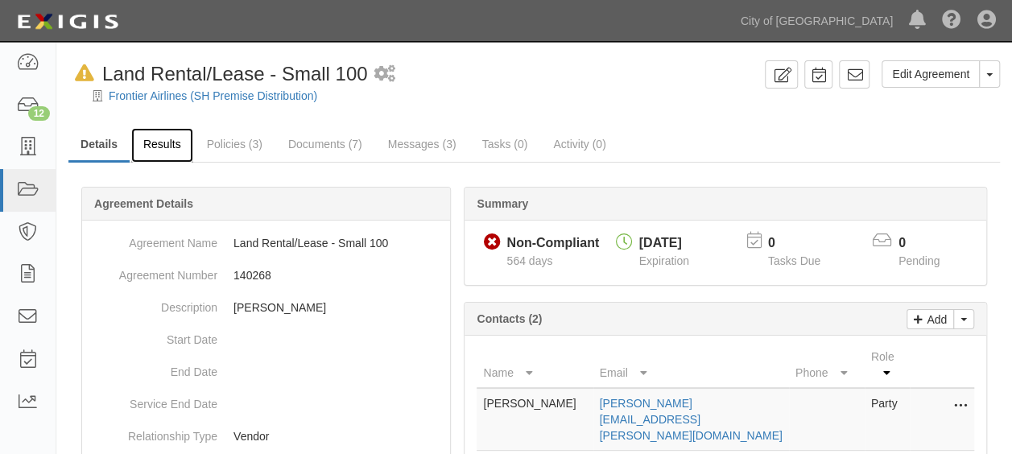
click at [171, 132] on link "Results" at bounding box center [162, 145] width 62 height 35
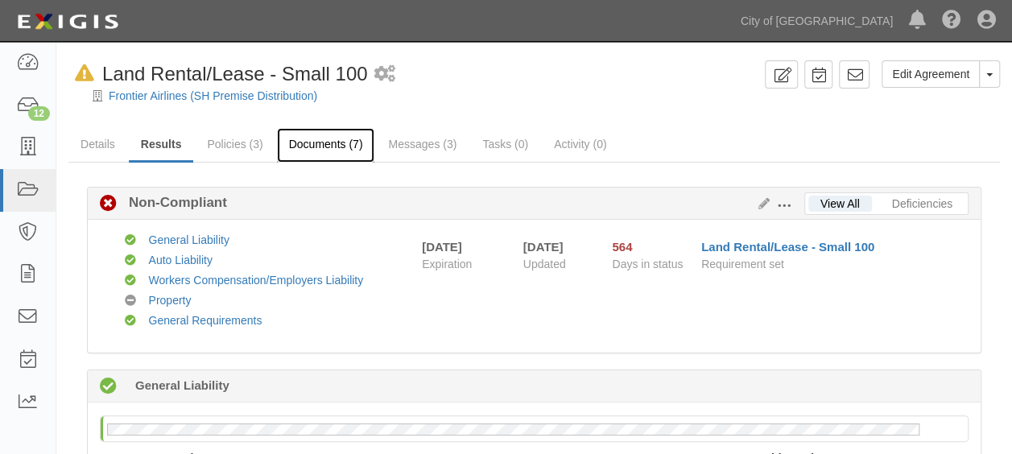
click at [327, 151] on link "Documents (7)" at bounding box center [326, 145] width 98 height 35
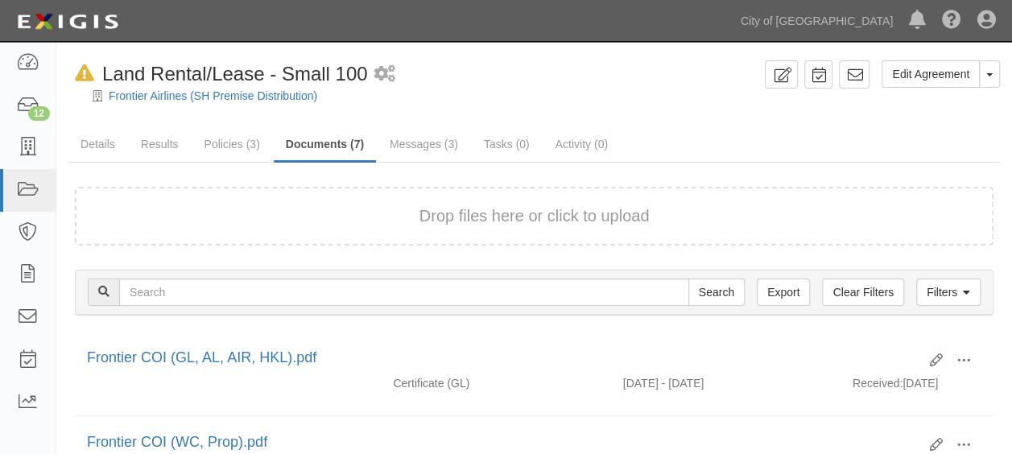
click at [469, 208] on button "Drop files here or click to upload" at bounding box center [534, 216] width 230 height 23
